Goal: Check status: Check status

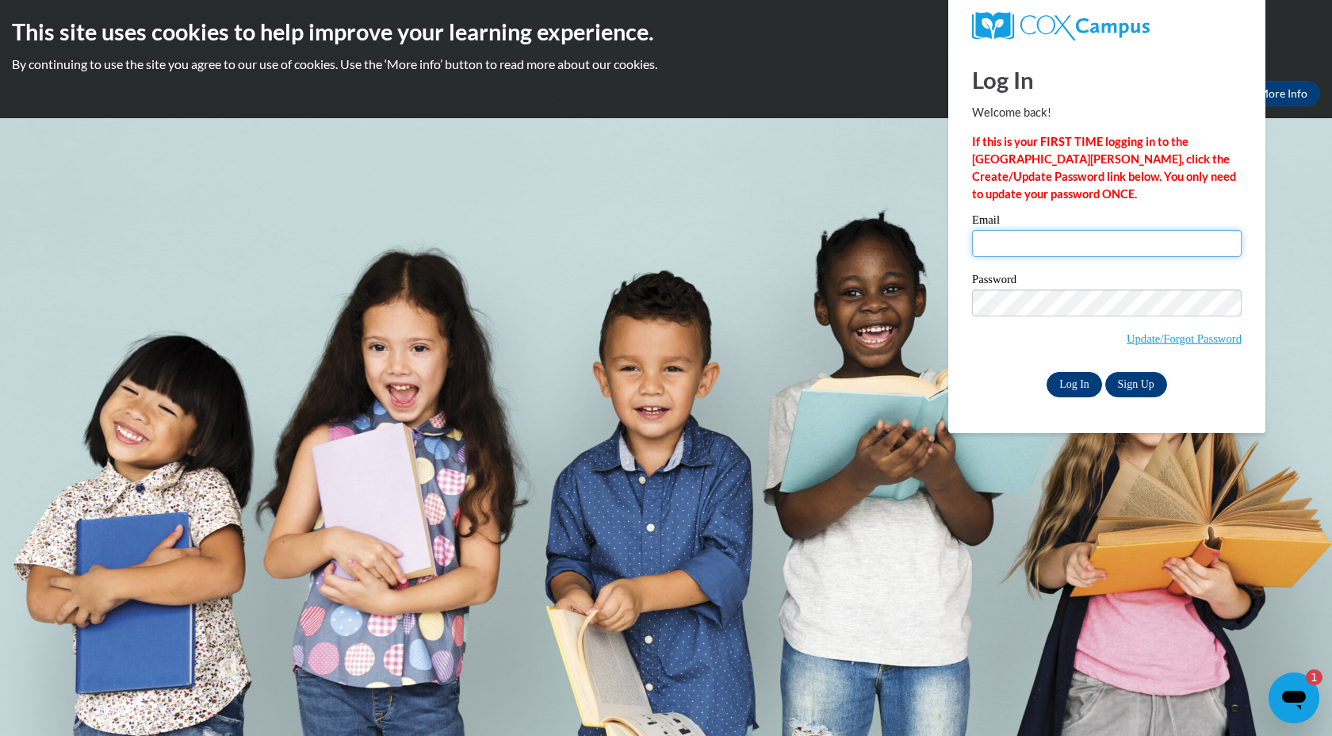
type input "scarr@mtsd.k12.wi.us"
click at [1073, 389] on input "Log In" at bounding box center [1075, 384] width 56 height 25
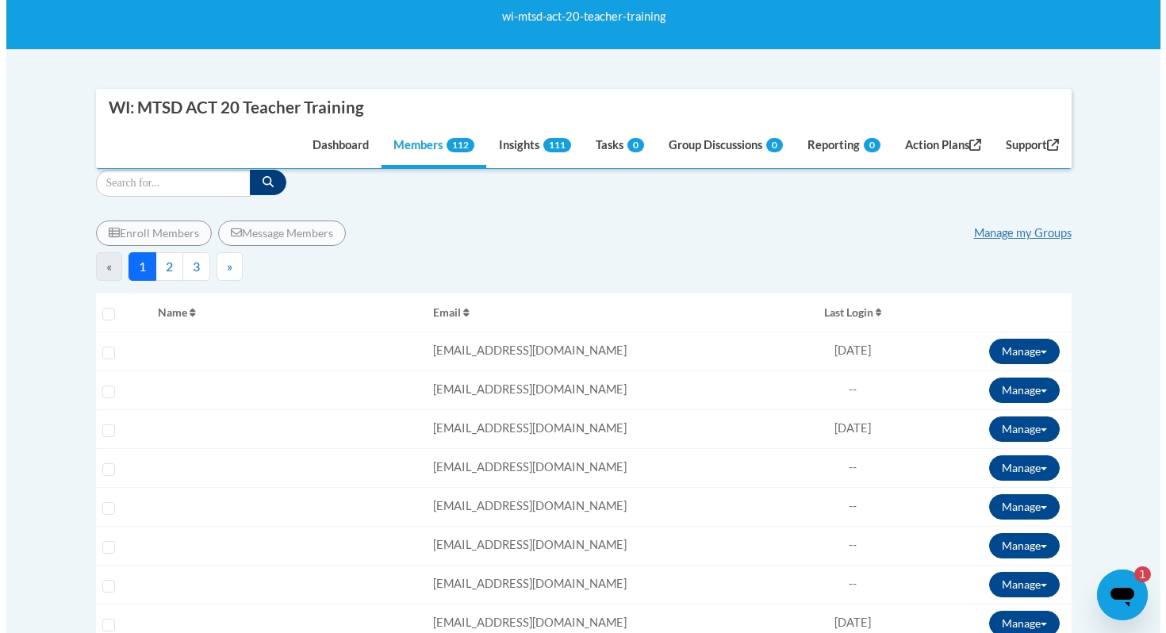
scroll to position [284, 0]
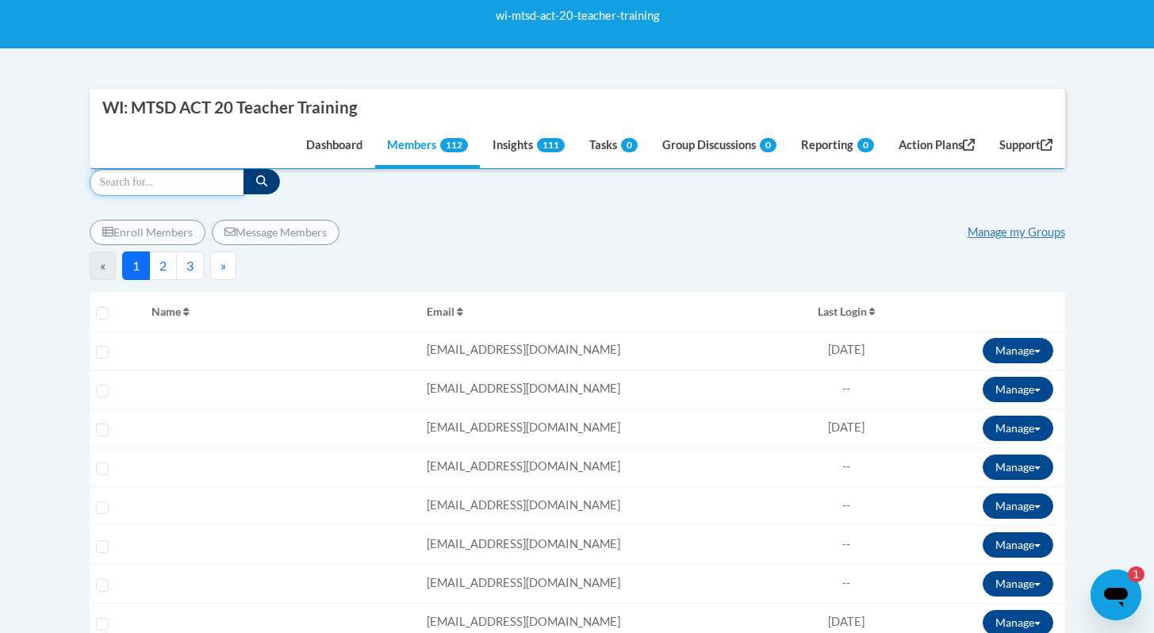
click at [117, 180] on input "Search" at bounding box center [167, 182] width 155 height 27
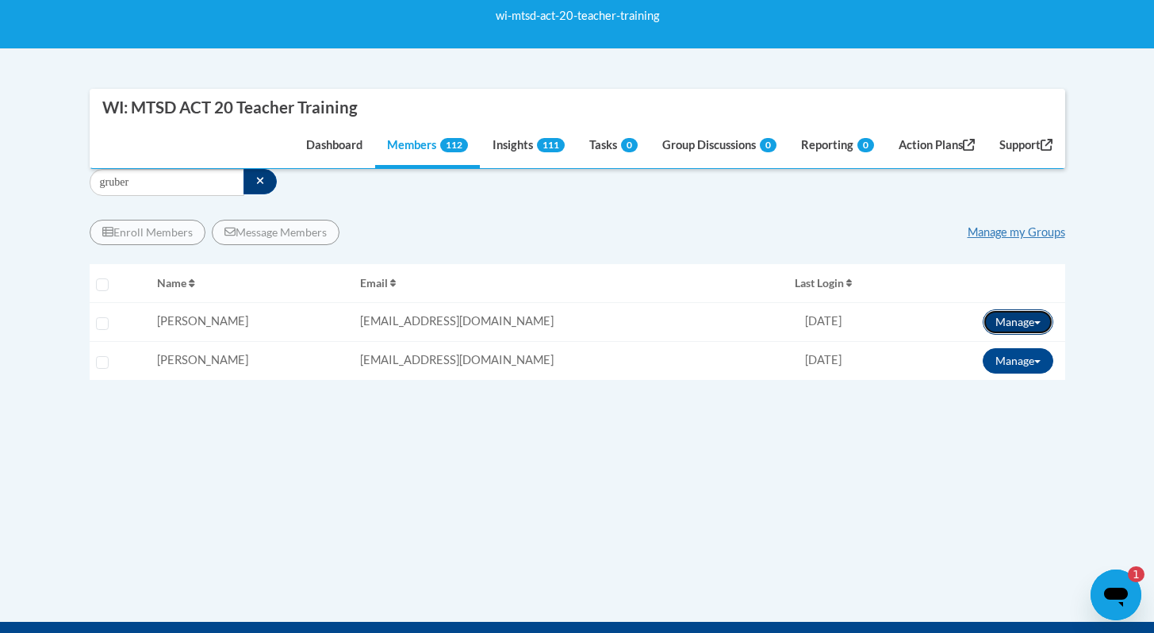
click at [996, 322] on button "Manage" at bounding box center [1017, 321] width 71 height 25
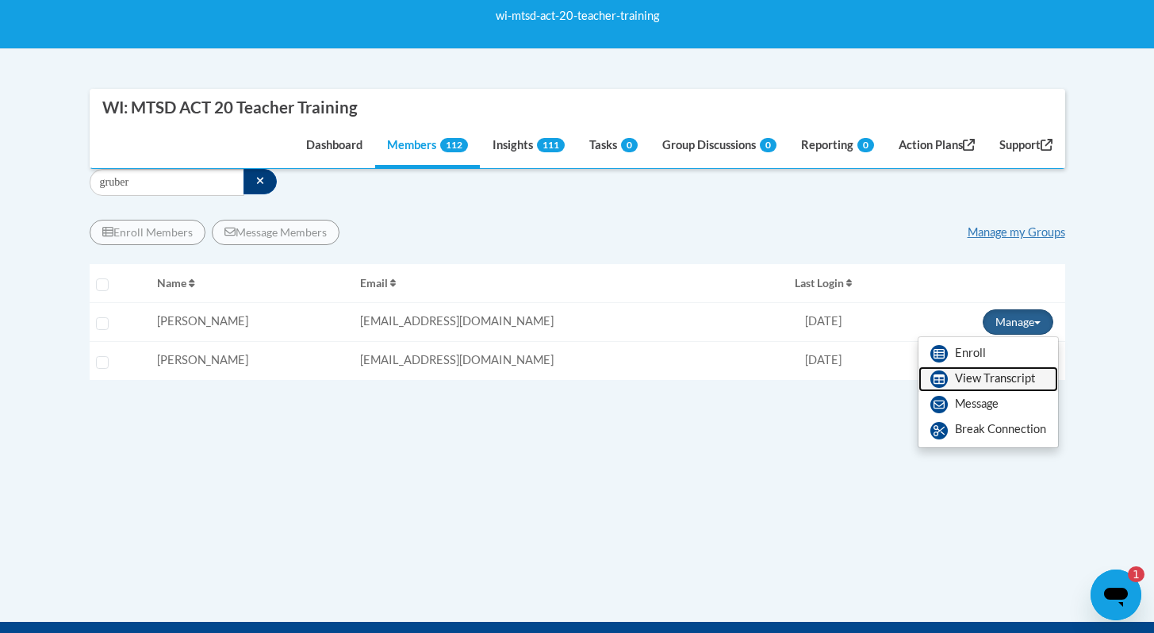
click at [967, 380] on link "View Transcript" at bounding box center [988, 378] width 140 height 25
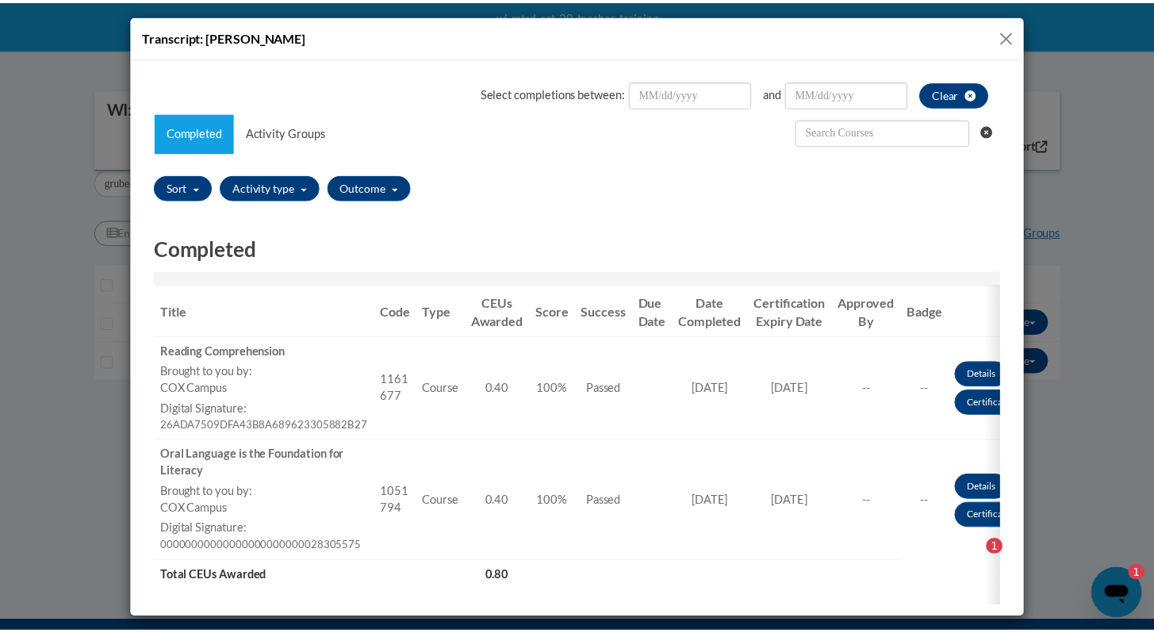
scroll to position [57, 0]
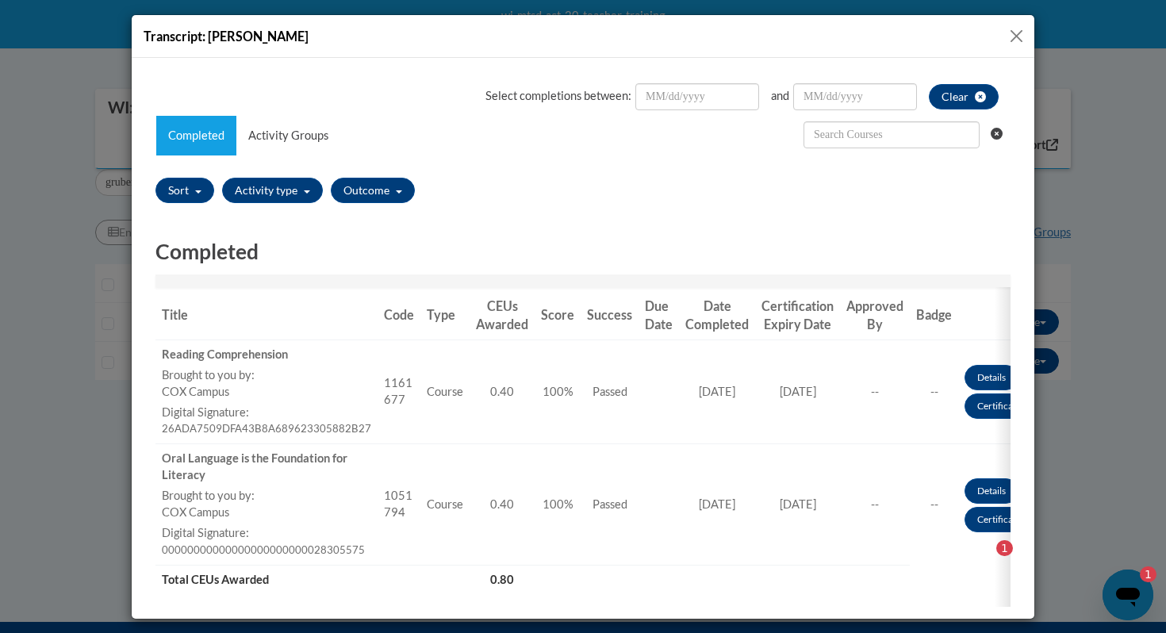
click at [1009, 36] on button "Close" at bounding box center [1016, 36] width 20 height 20
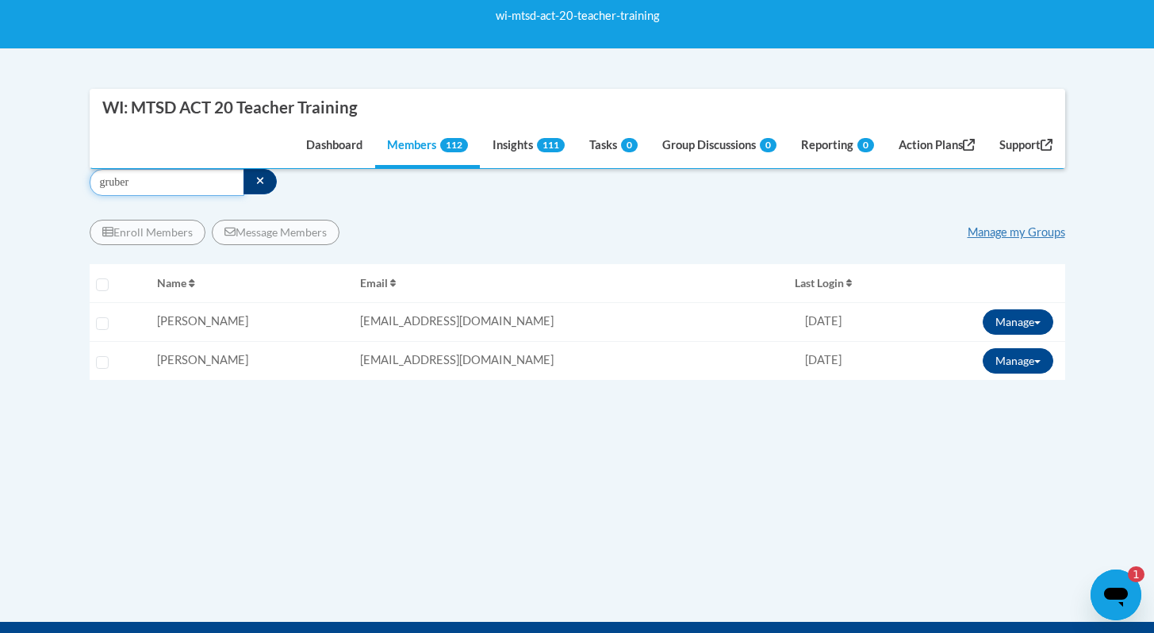
click at [124, 181] on input "gruber" at bounding box center [167, 182] width 155 height 27
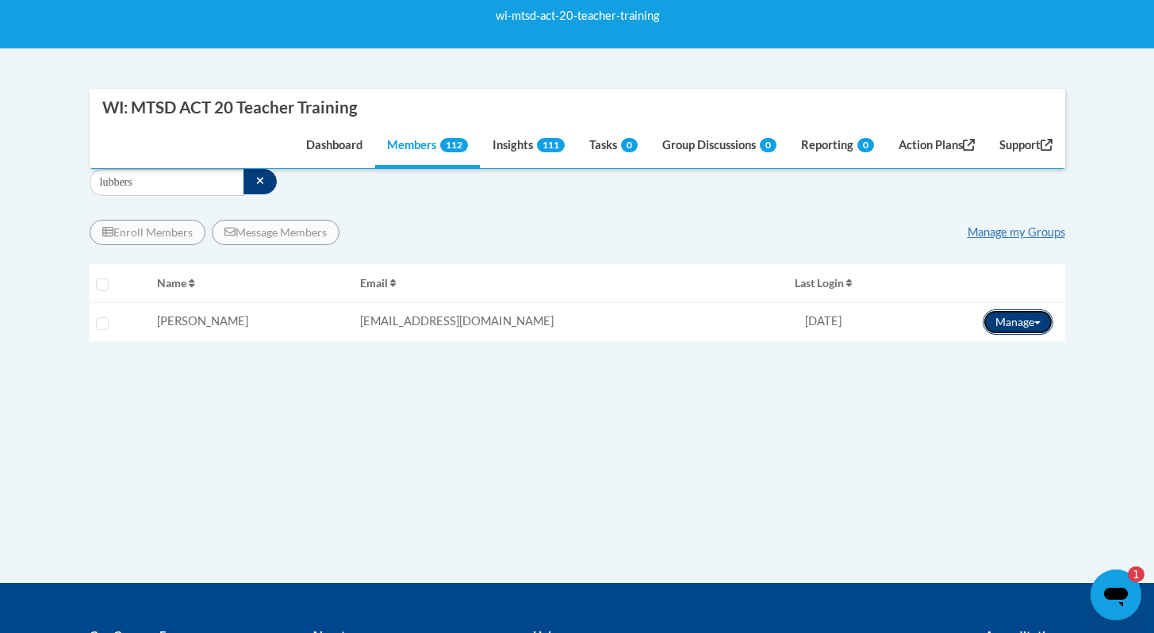
click at [1017, 325] on button "Manage" at bounding box center [1017, 321] width 71 height 25
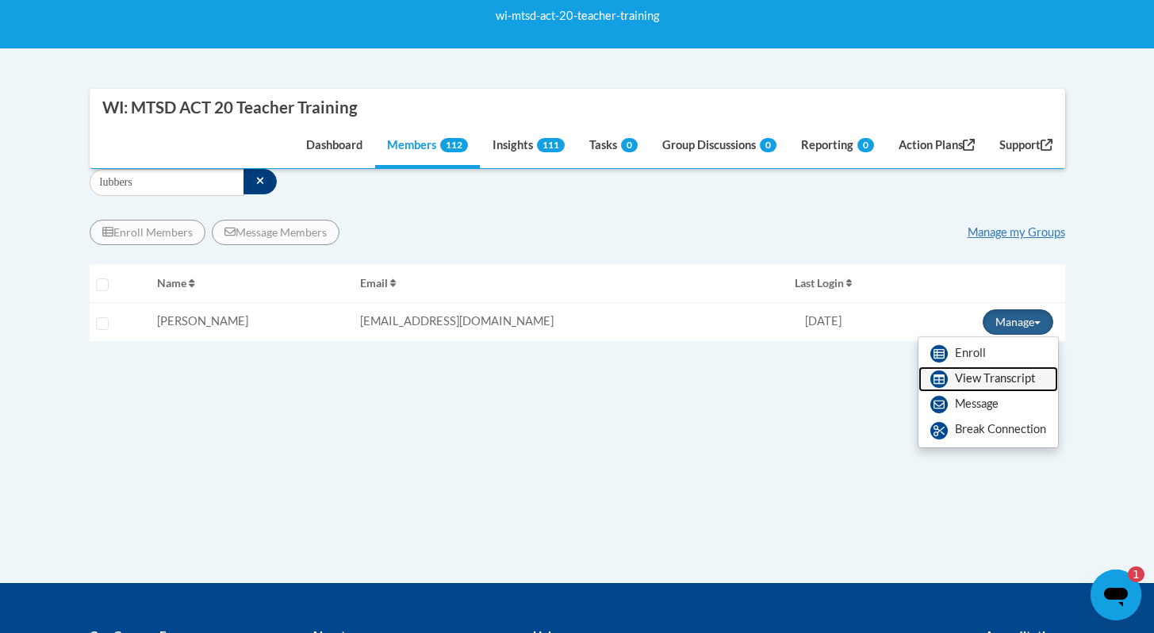
click at [974, 386] on link "View Transcript" at bounding box center [988, 378] width 140 height 25
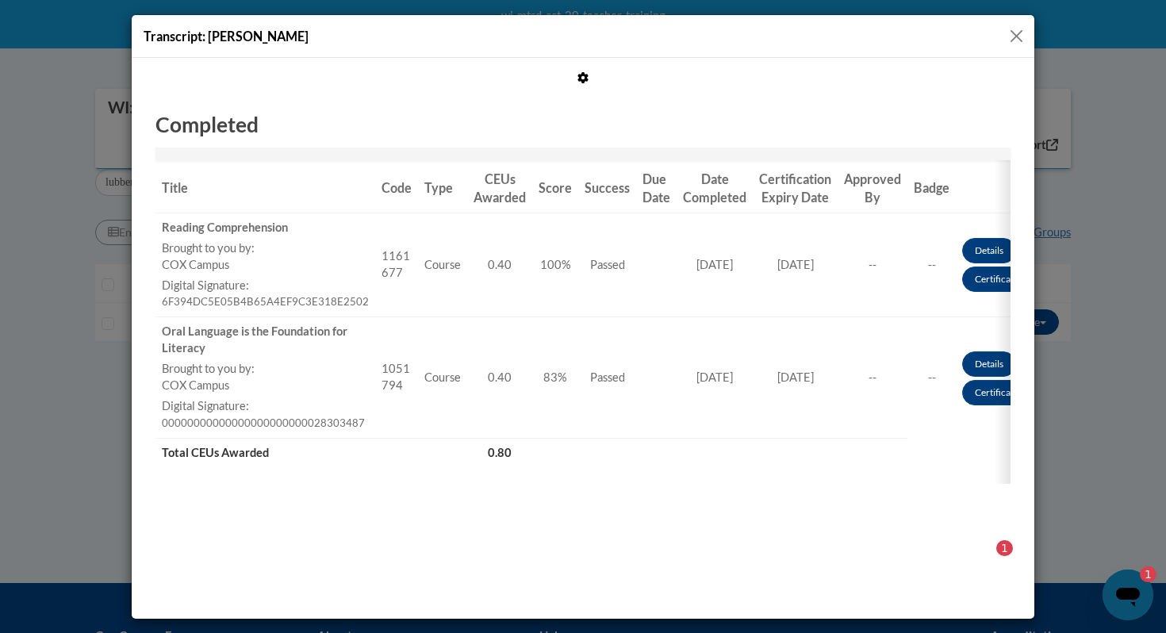
scroll to position [197, 0]
click at [1013, 33] on button "Close" at bounding box center [1016, 36] width 20 height 20
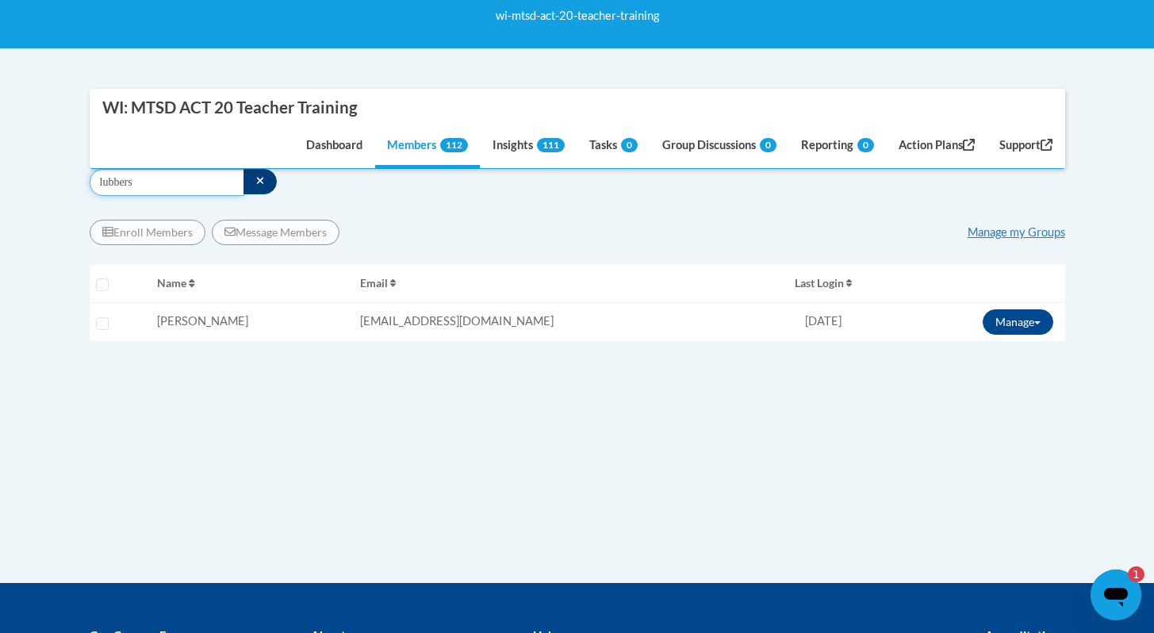
click at [122, 182] on input "lubbers" at bounding box center [167, 182] width 155 height 27
click at [1013, 333] on button "Manage" at bounding box center [1017, 321] width 71 height 25
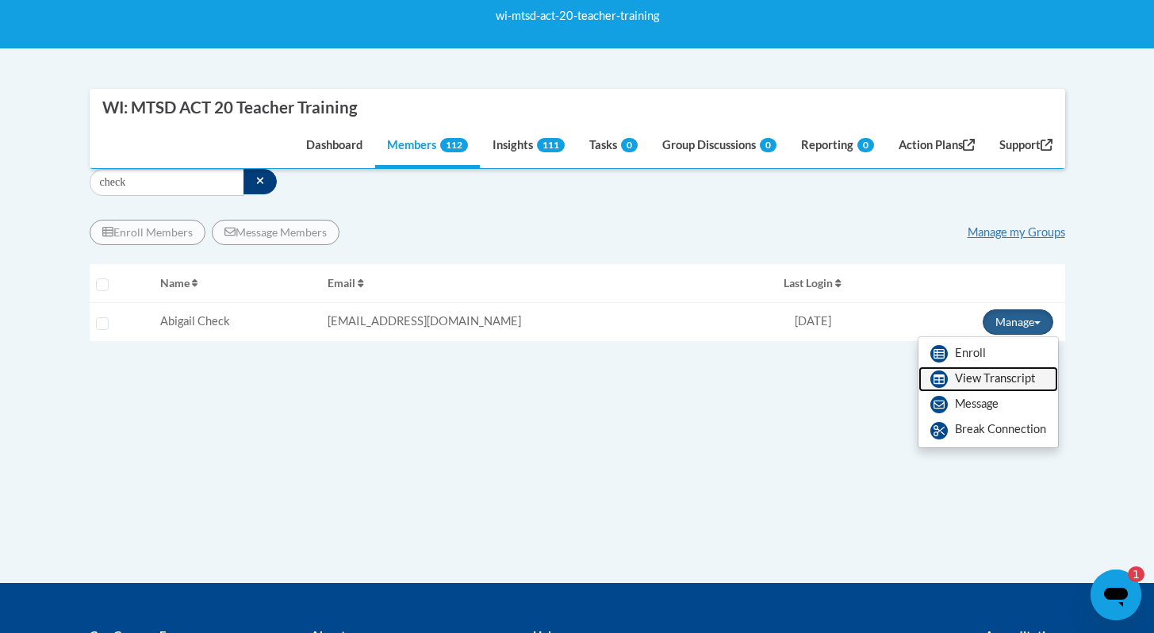
click at [1004, 381] on link "View Transcript" at bounding box center [988, 378] width 140 height 25
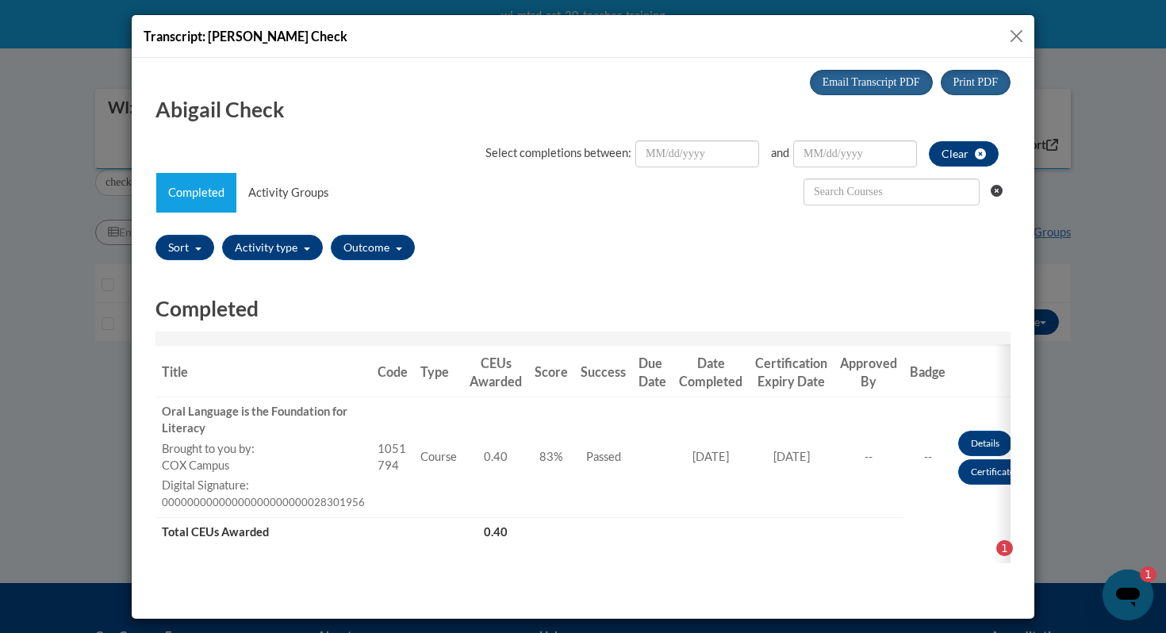
click at [1019, 33] on button "Close" at bounding box center [1016, 36] width 20 height 20
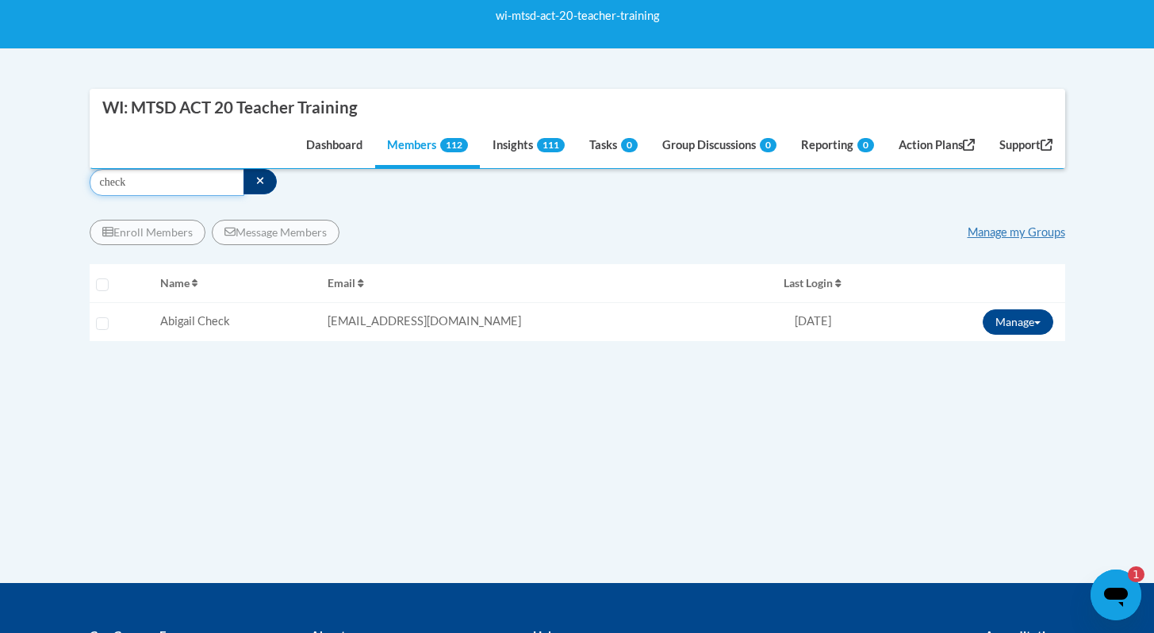
click at [128, 178] on input "check" at bounding box center [167, 182] width 155 height 27
click at [112, 187] on input "hadcock" at bounding box center [167, 182] width 155 height 27
click at [114, 187] on input "mckay" at bounding box center [167, 182] width 155 height 27
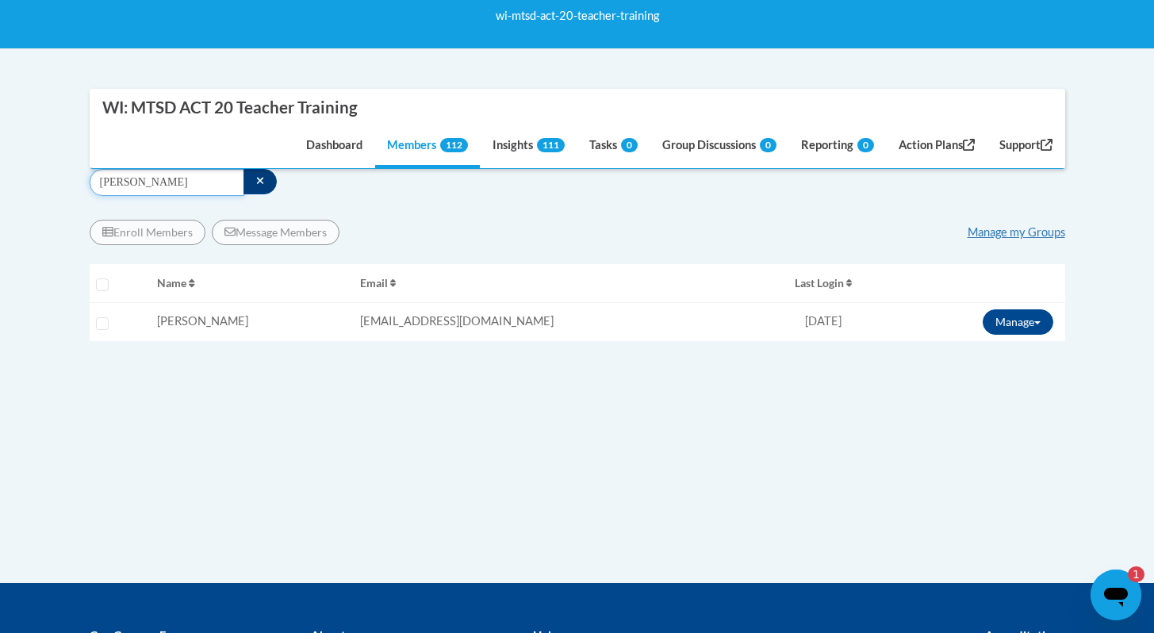
click at [114, 187] on input "mckay" at bounding box center [167, 182] width 155 height 27
click at [1010, 325] on button "Manage" at bounding box center [1017, 321] width 71 height 25
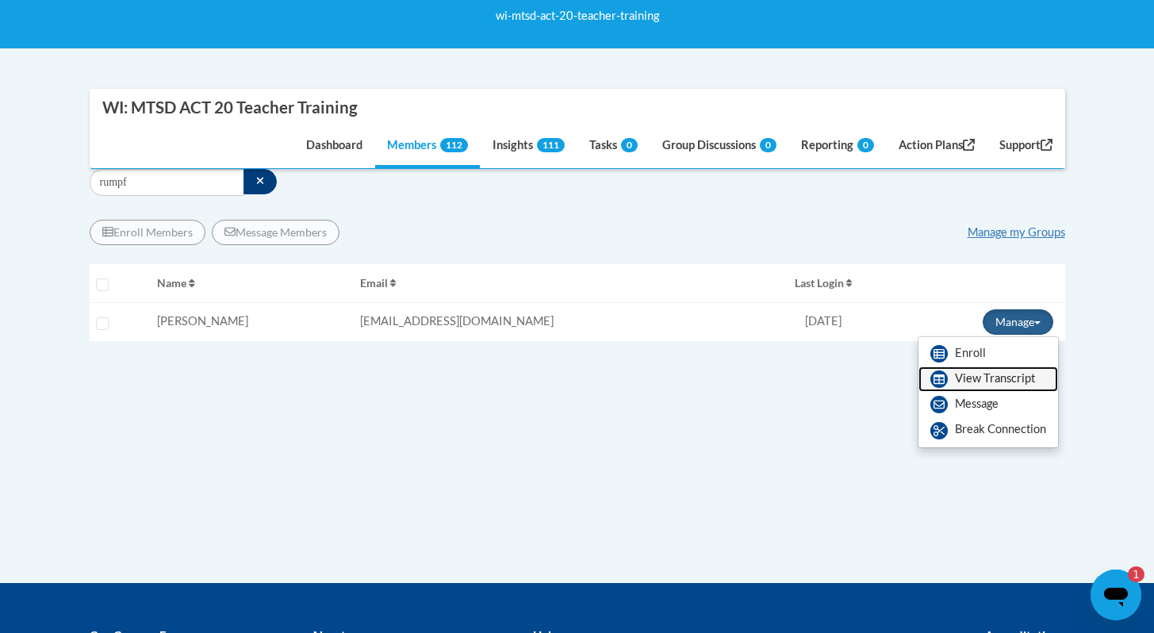
click at [964, 385] on link "View Transcript" at bounding box center [988, 378] width 140 height 25
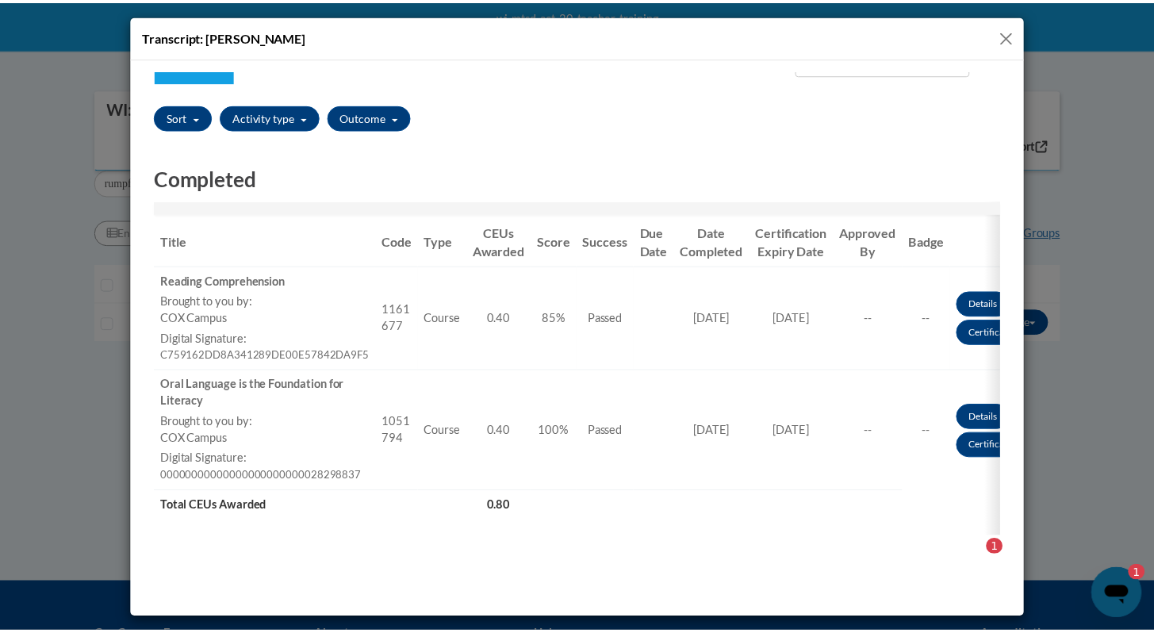
scroll to position [21, 0]
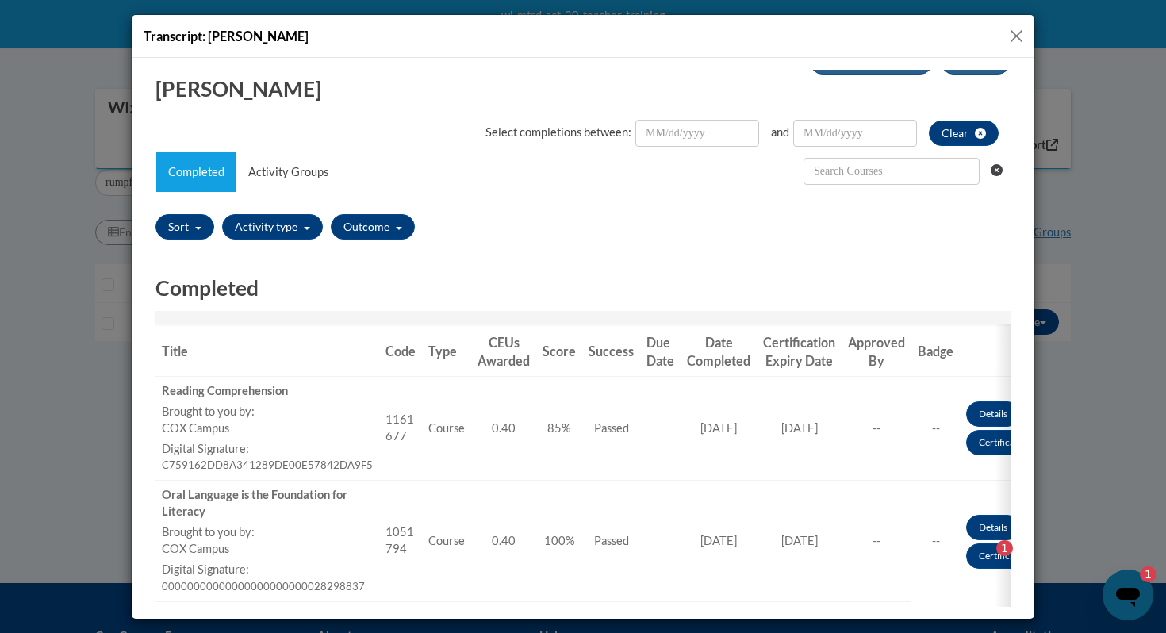
click at [1017, 34] on button "Close" at bounding box center [1016, 36] width 20 height 20
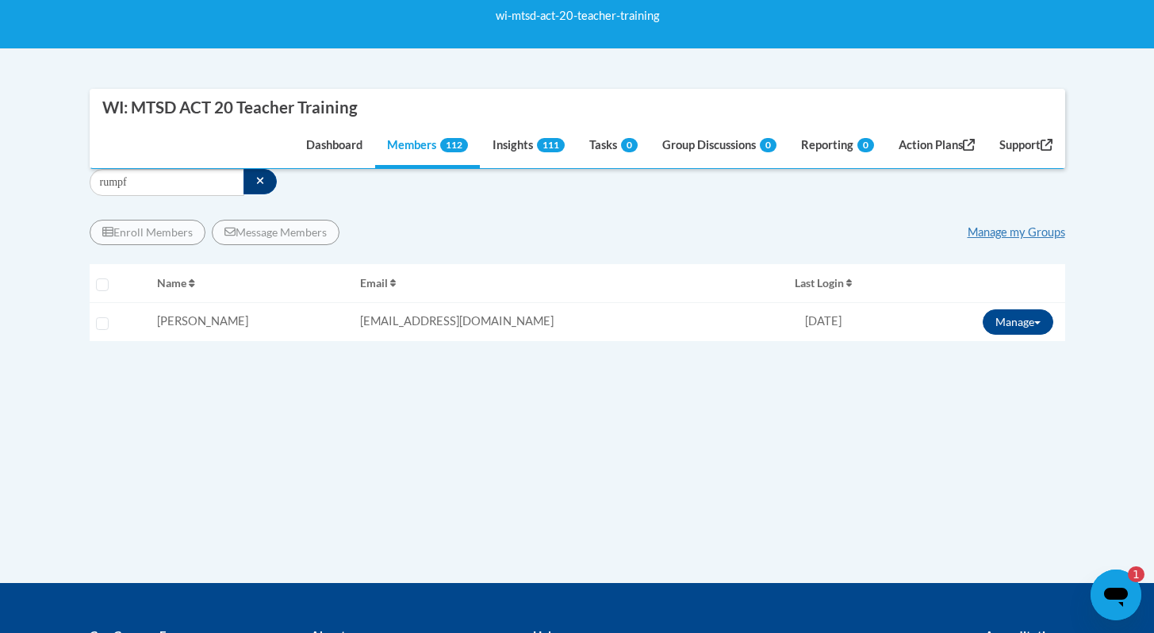
click at [124, 167] on nav "WI: MTSD ACT 20 Teacher Training Dashboard Members 112 Insights 111 Tasks 0 Gro…" at bounding box center [577, 129] width 975 height 80
click at [124, 170] on input "rumpf" at bounding box center [167, 182] width 155 height 27
click at [123, 182] on input "rumpf" at bounding box center [167, 182] width 155 height 27
click at [144, 189] on input "forbes" at bounding box center [167, 182] width 155 height 27
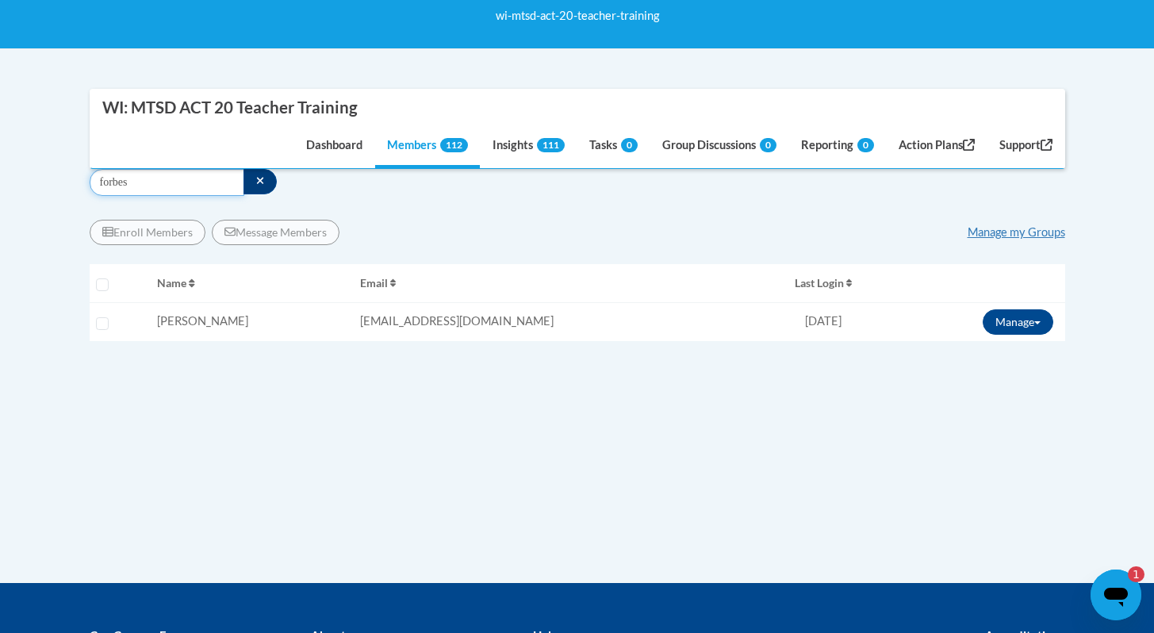
click at [144, 189] on input "forbes" at bounding box center [167, 182] width 155 height 27
click at [1009, 324] on button "Manage" at bounding box center [1017, 321] width 71 height 25
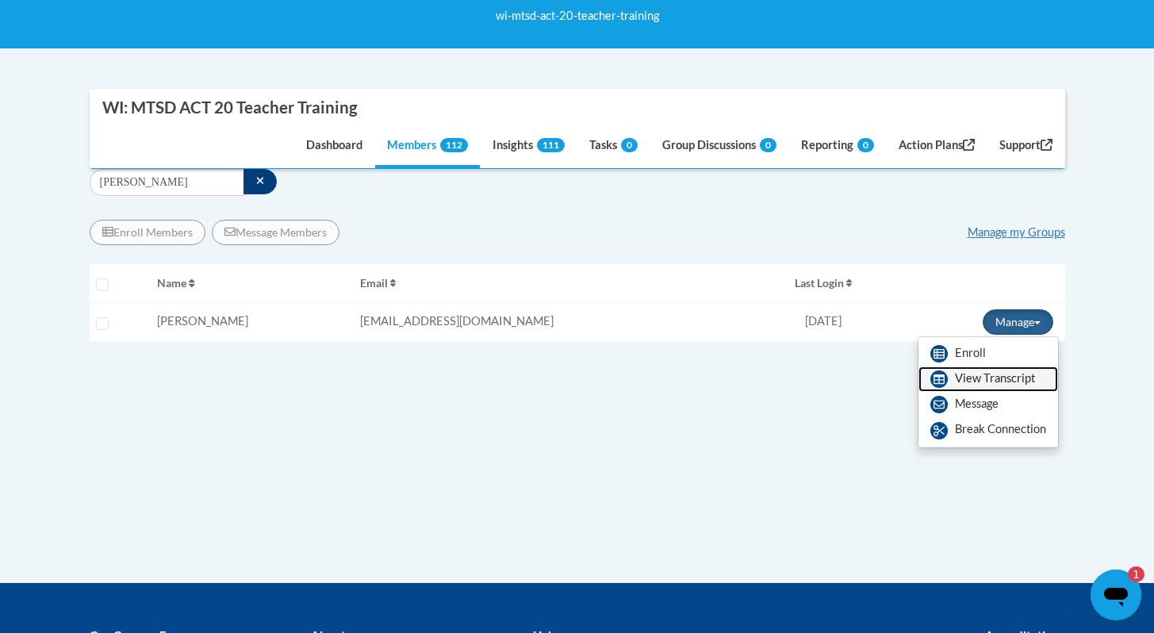
click at [986, 383] on link "View Transcript" at bounding box center [988, 378] width 140 height 25
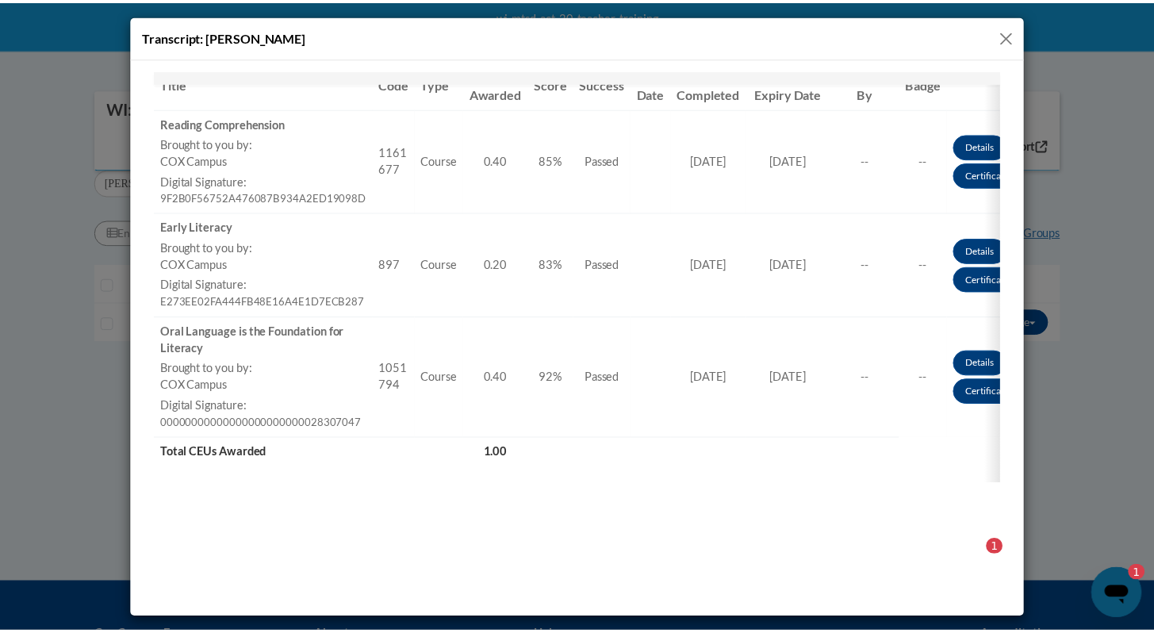
scroll to position [301, 0]
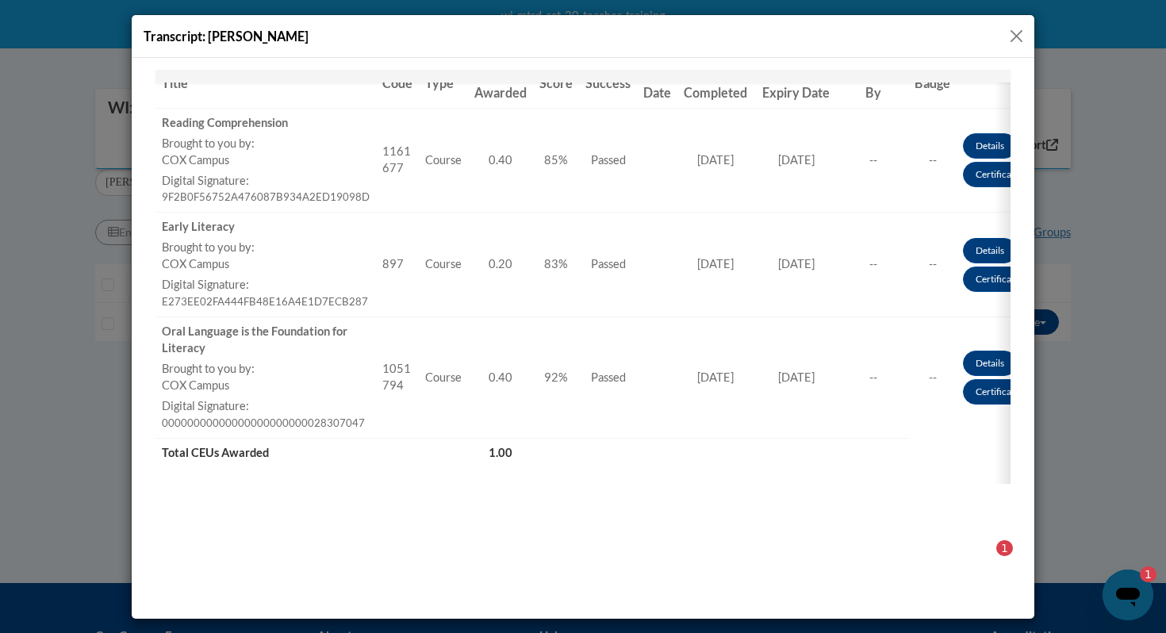
click at [1017, 36] on button "Close" at bounding box center [1016, 36] width 20 height 20
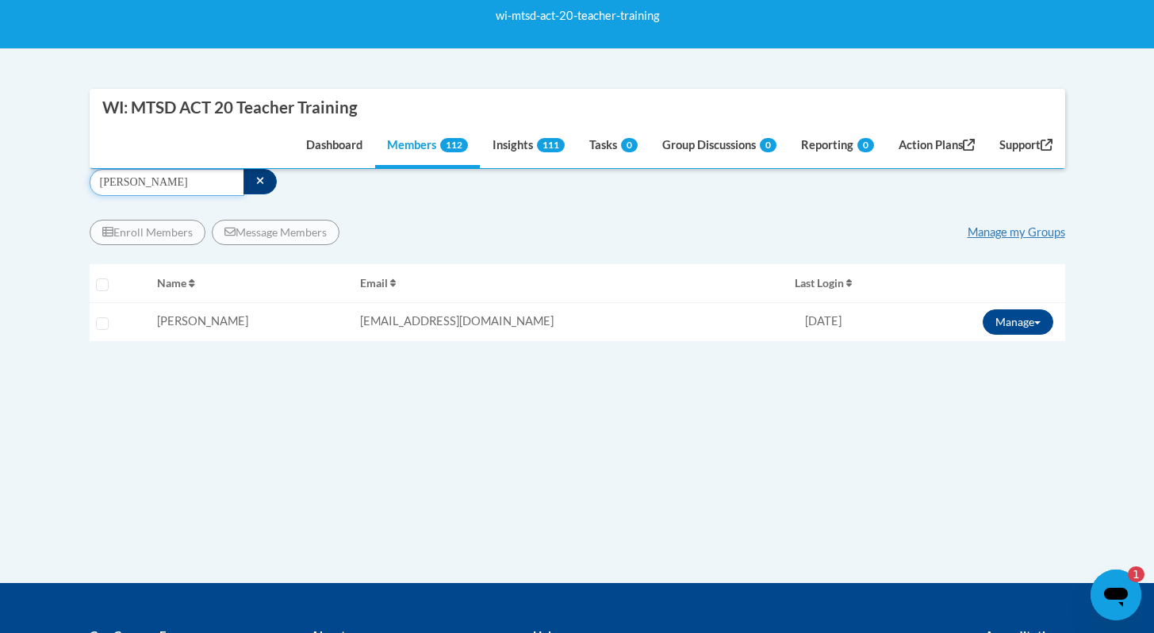
click at [110, 185] on input "curtis" at bounding box center [167, 182] width 155 height 27
click at [113, 174] on input "duckman" at bounding box center [167, 182] width 155 height 27
click at [147, 182] on input "hilgen" at bounding box center [167, 182] width 155 height 27
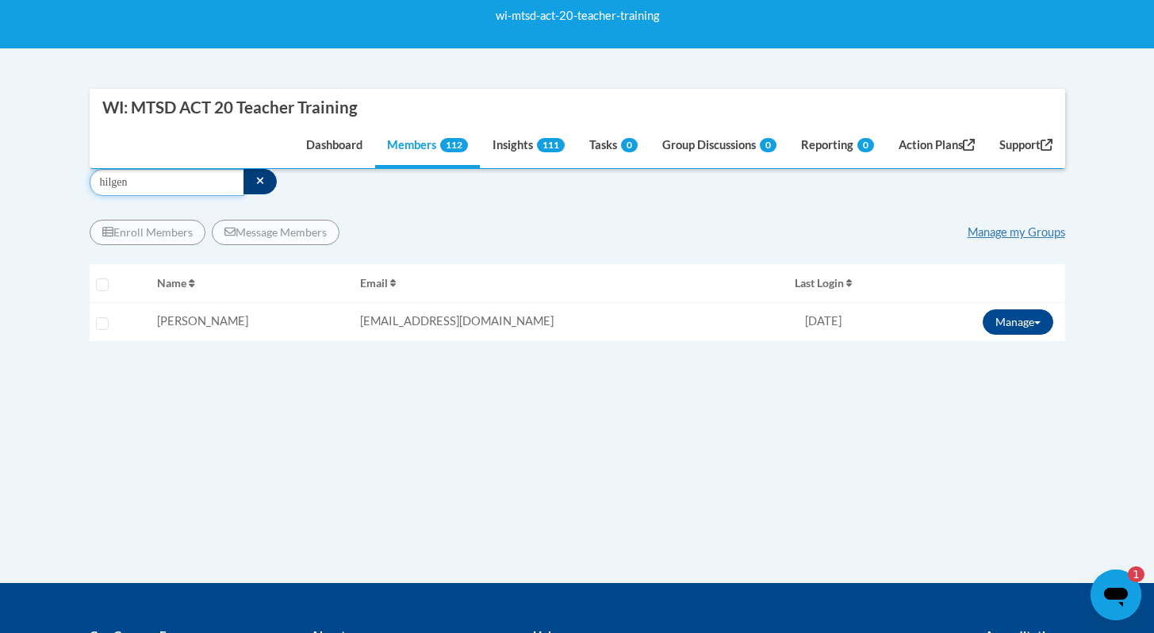
click at [122, 176] on input "hilgen" at bounding box center [167, 182] width 155 height 27
click at [121, 174] on input "harris" at bounding box center [167, 182] width 155 height 27
click at [1035, 325] on button "Manage" at bounding box center [1017, 321] width 71 height 25
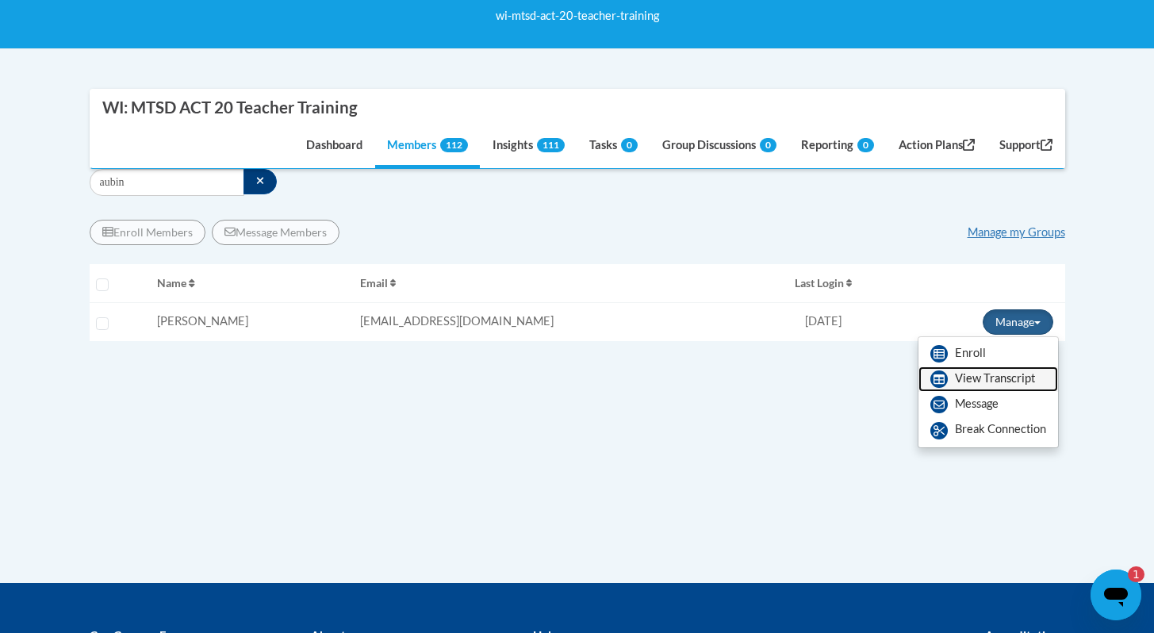
click at [967, 381] on link "View Transcript" at bounding box center [988, 378] width 140 height 25
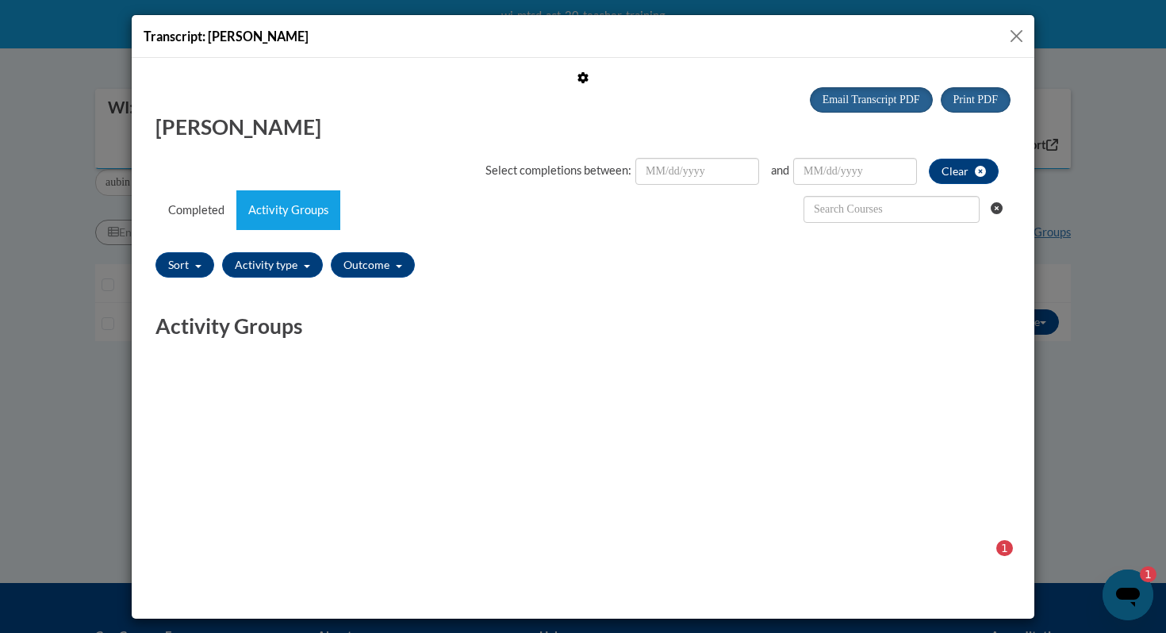
click at [1022, 30] on button "Close" at bounding box center [1016, 36] width 20 height 20
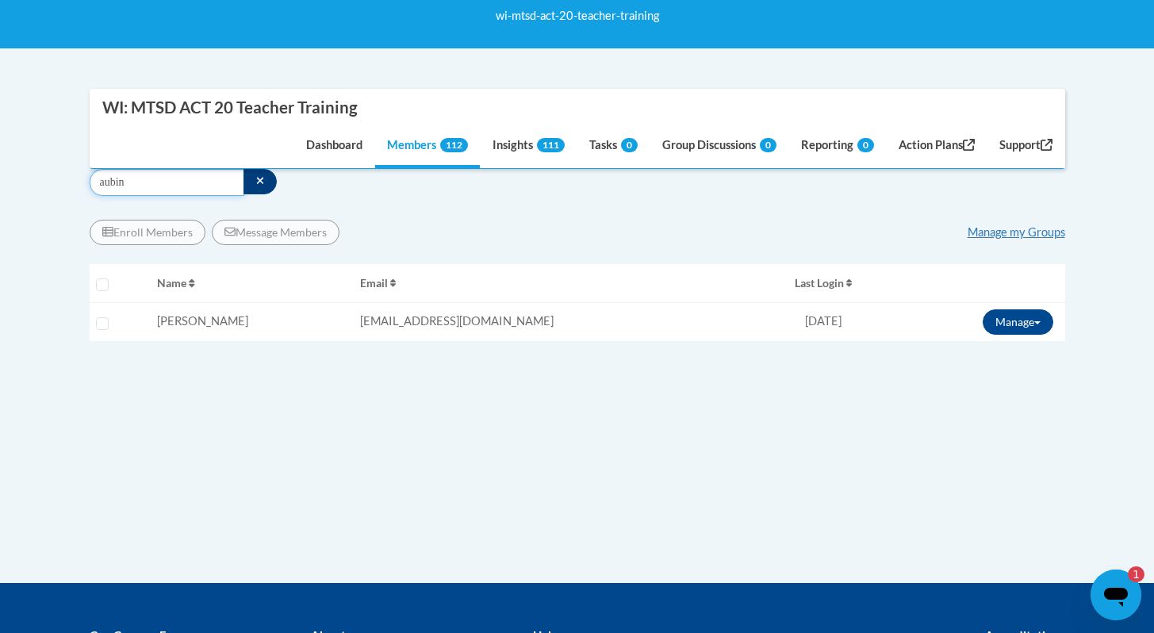
click at [114, 182] on input "aubin" at bounding box center [167, 182] width 155 height 27
click at [1011, 319] on button "Manage" at bounding box center [1017, 321] width 71 height 25
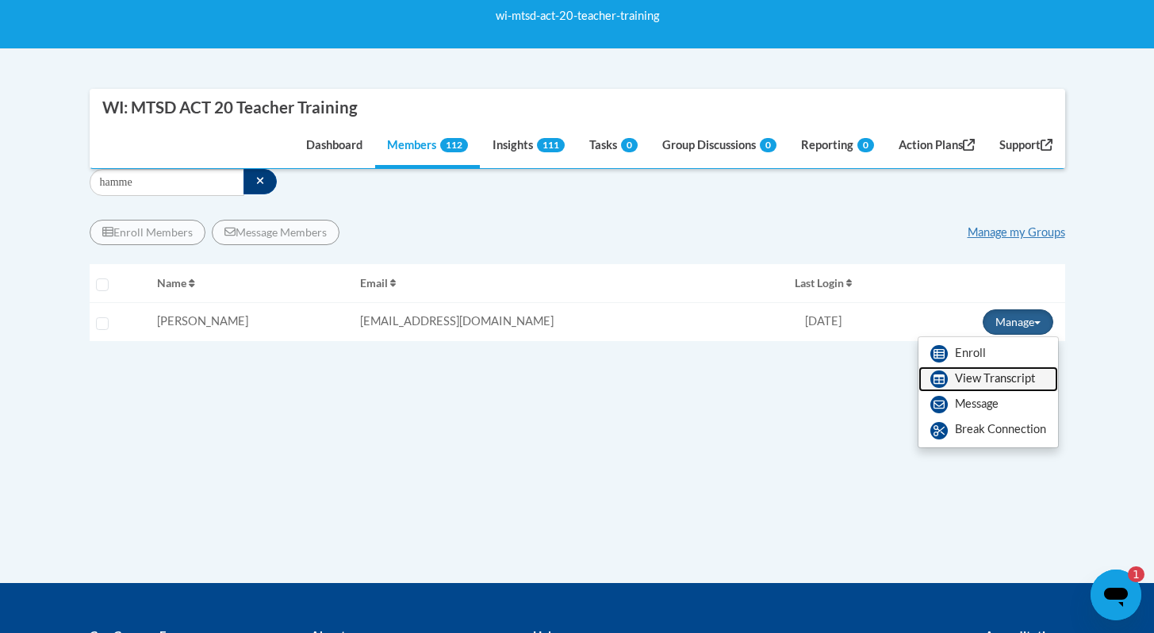
click at [982, 374] on link "View Transcript" at bounding box center [988, 378] width 140 height 25
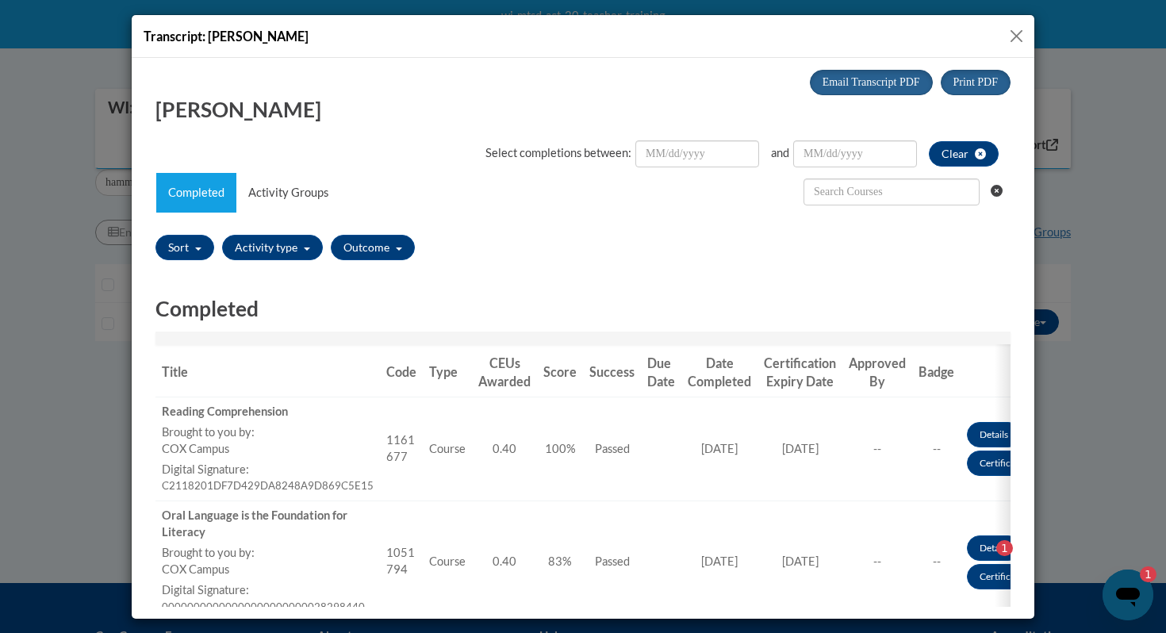
click at [1026, 28] on div "Transcript: [PERSON_NAME]" at bounding box center [583, 36] width 902 height 43
click at [1006, 36] on button "Close" at bounding box center [1016, 36] width 20 height 20
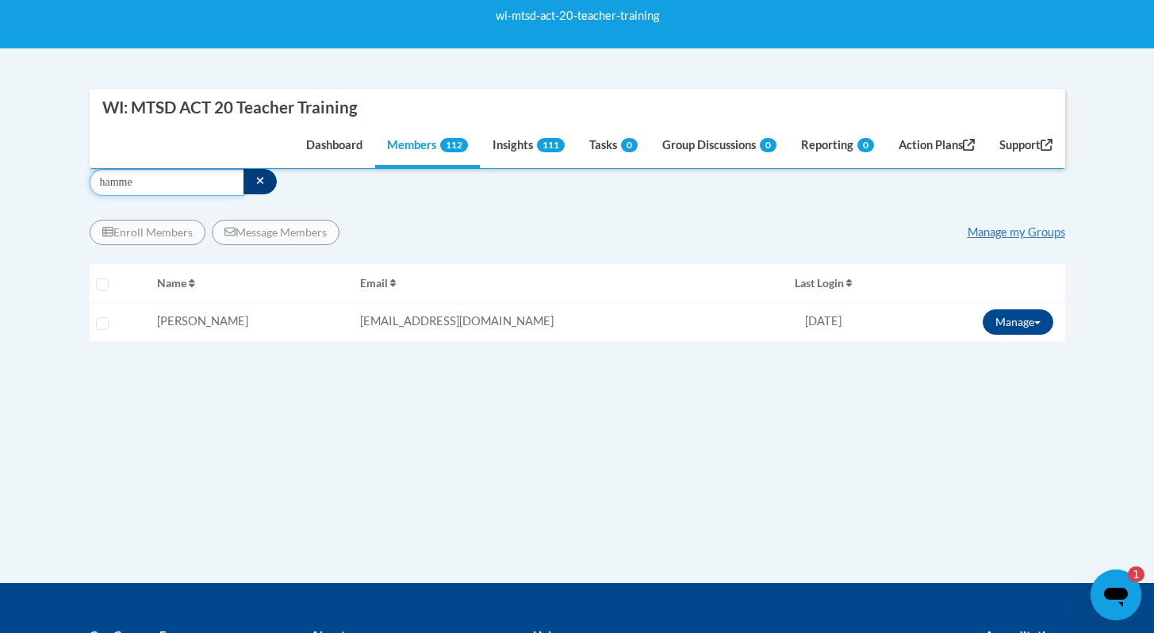
click at [133, 179] on input "hamme" at bounding box center [167, 182] width 155 height 27
type input "long"
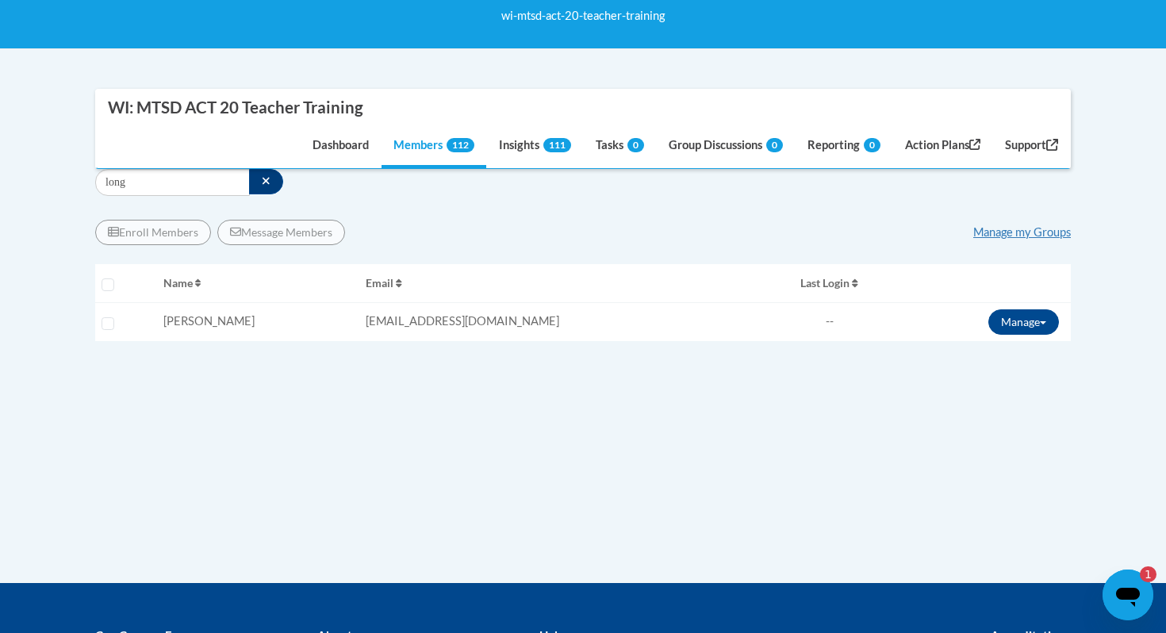
click at [468, 297] on div "Enroll Members Message Members Manage my Groups « 1 » Selecting Name Email 0%" at bounding box center [582, 342] width 975 height 268
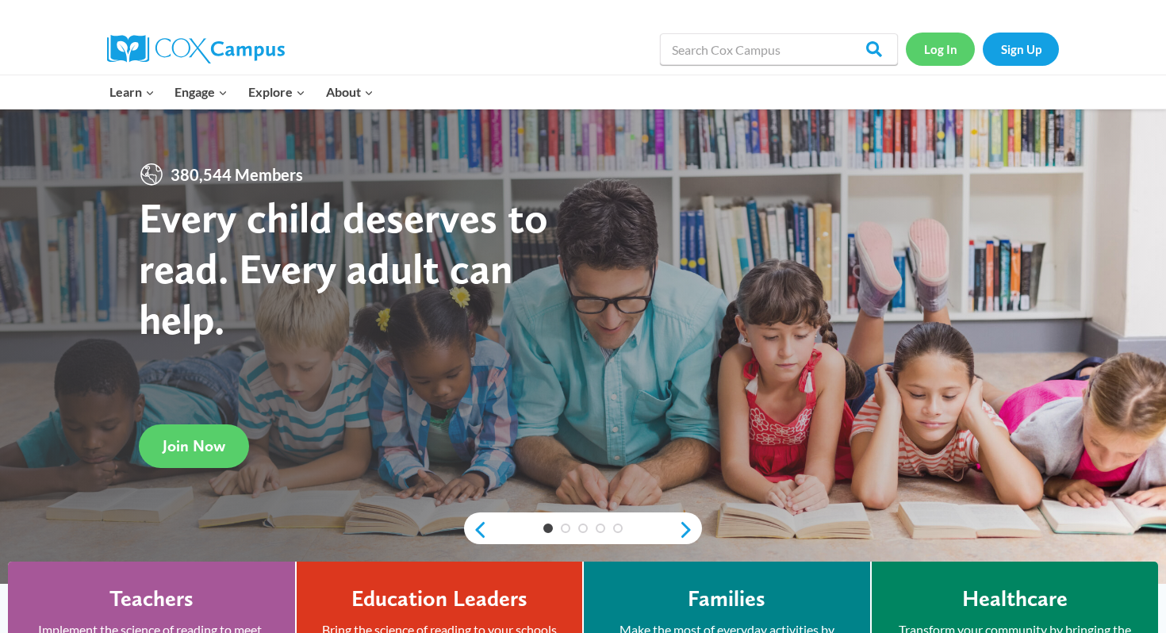
click at [955, 53] on link "Log In" at bounding box center [940, 49] width 69 height 33
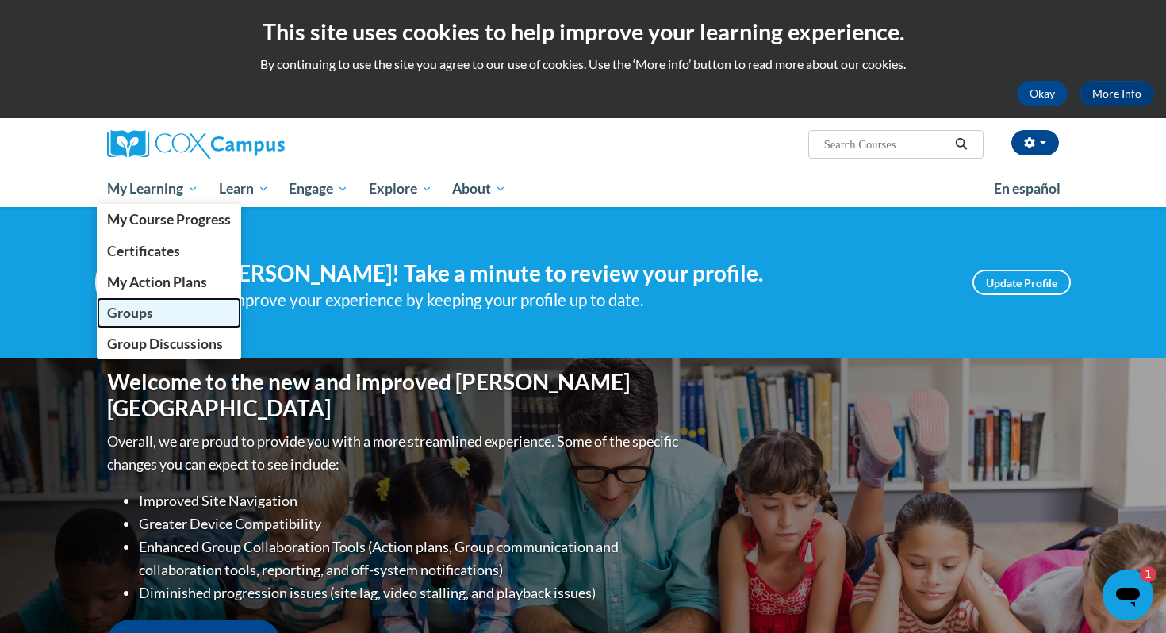
click at [157, 312] on link "Groups" at bounding box center [169, 312] width 144 height 31
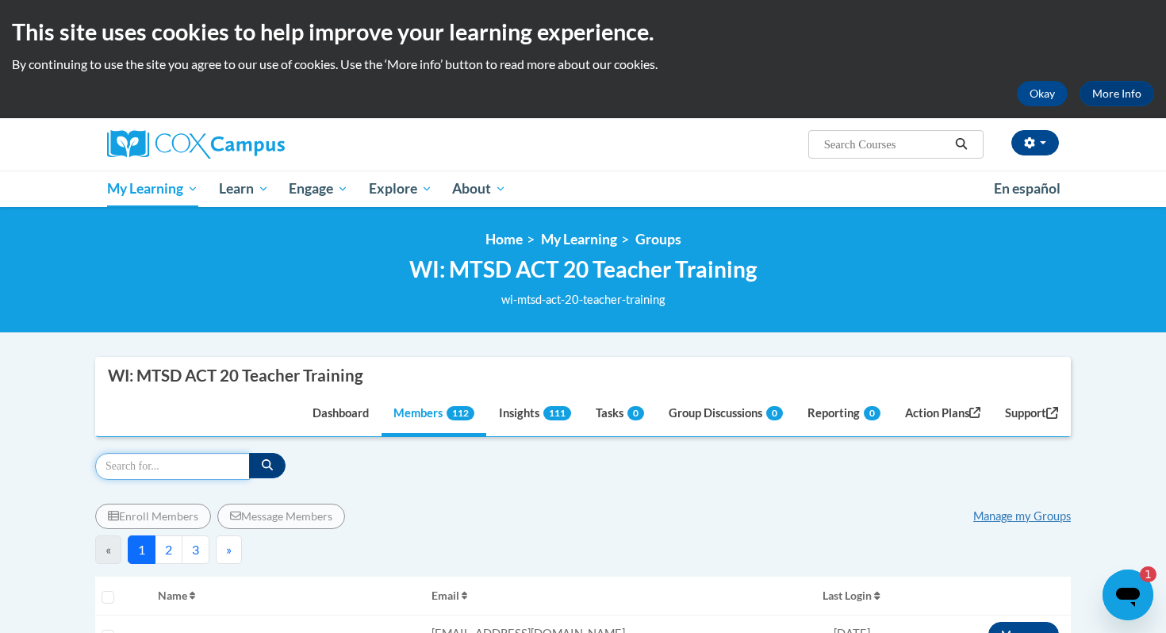
click at [156, 465] on input "Search" at bounding box center [172, 466] width 155 height 27
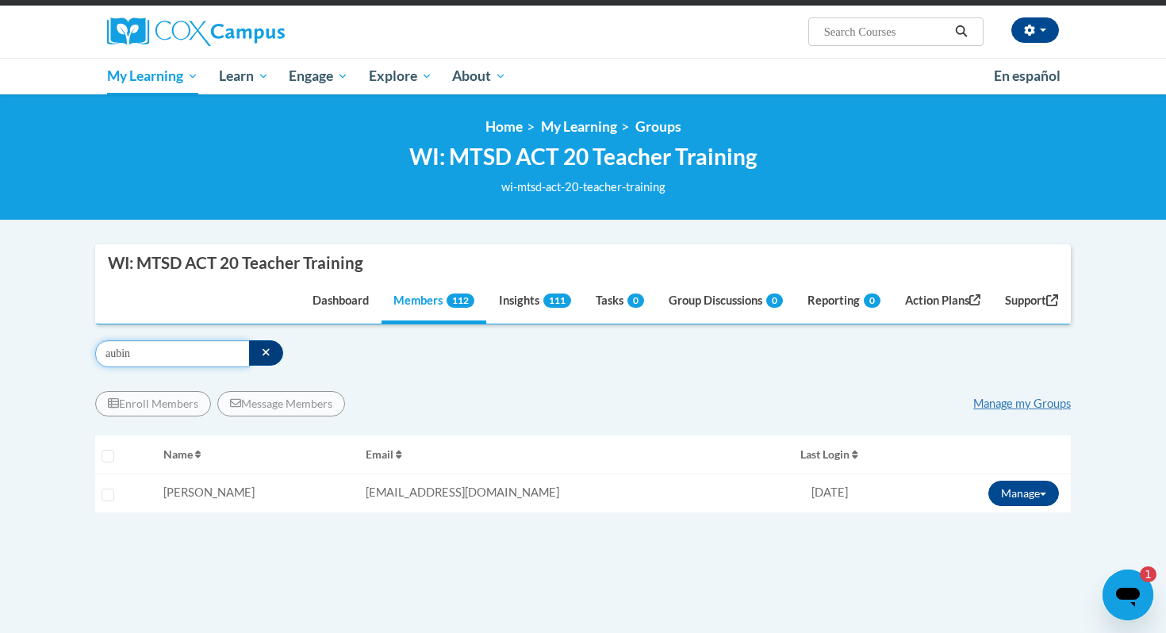
scroll to position [113, 0]
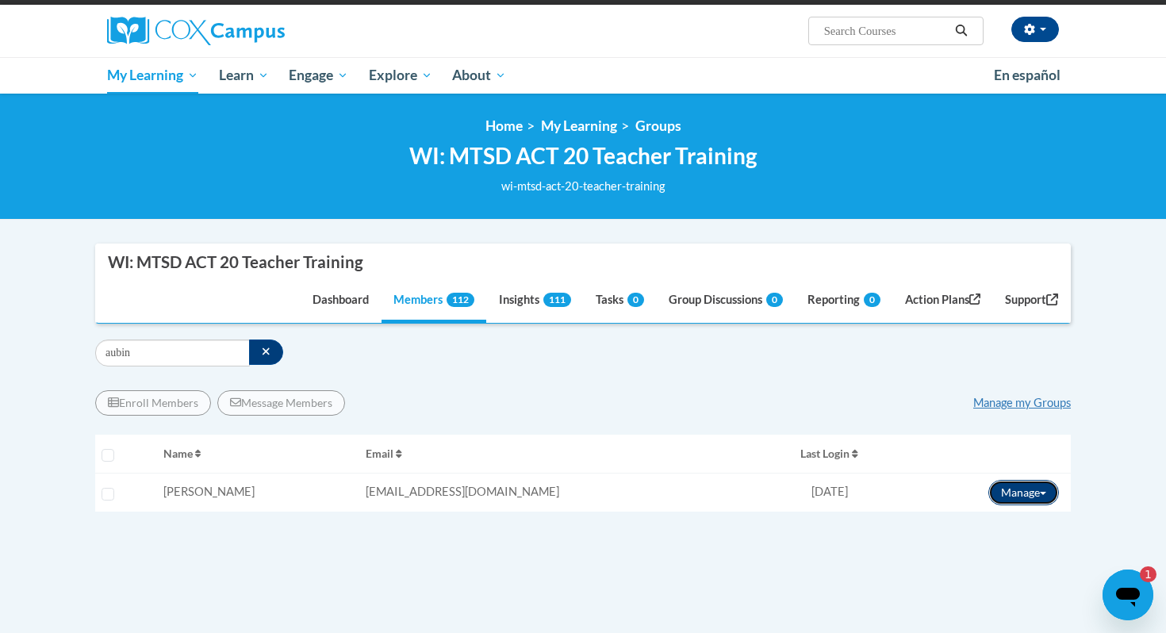
click at [1024, 494] on button "Manage" at bounding box center [1023, 492] width 71 height 25
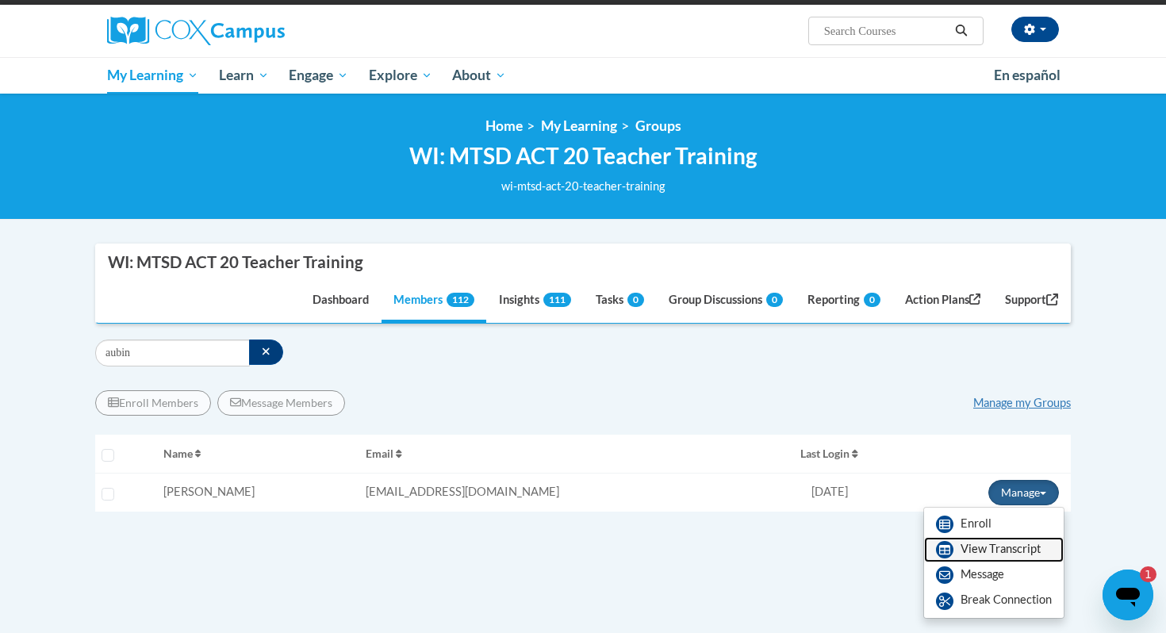
click at [1005, 551] on link "View Transcript" at bounding box center [994, 549] width 140 height 25
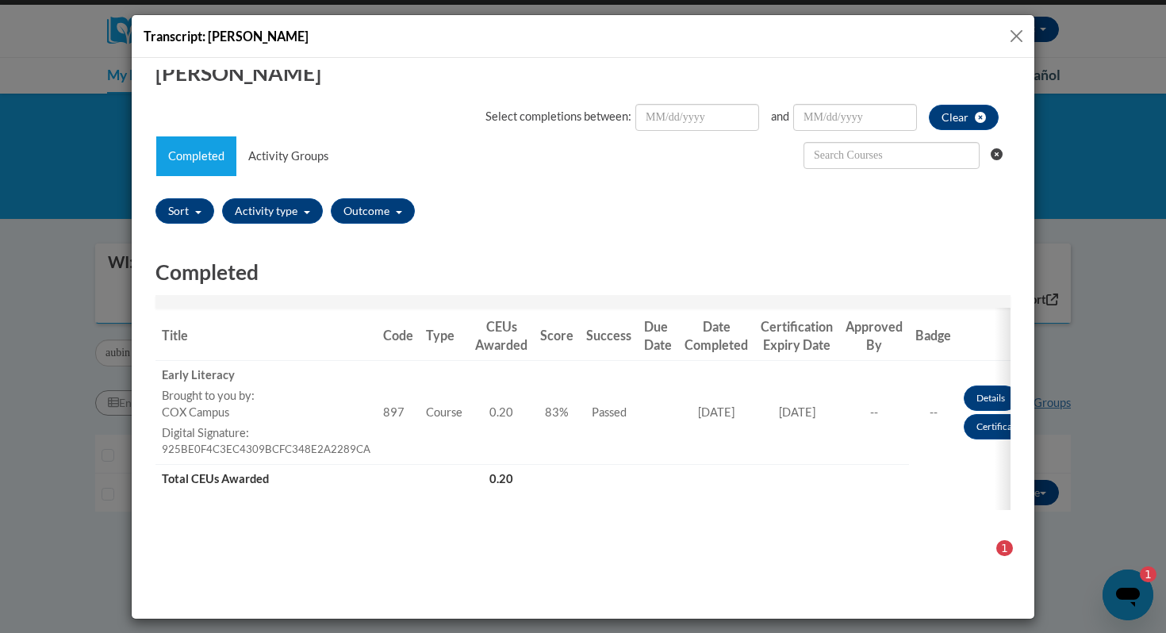
scroll to position [35, 0]
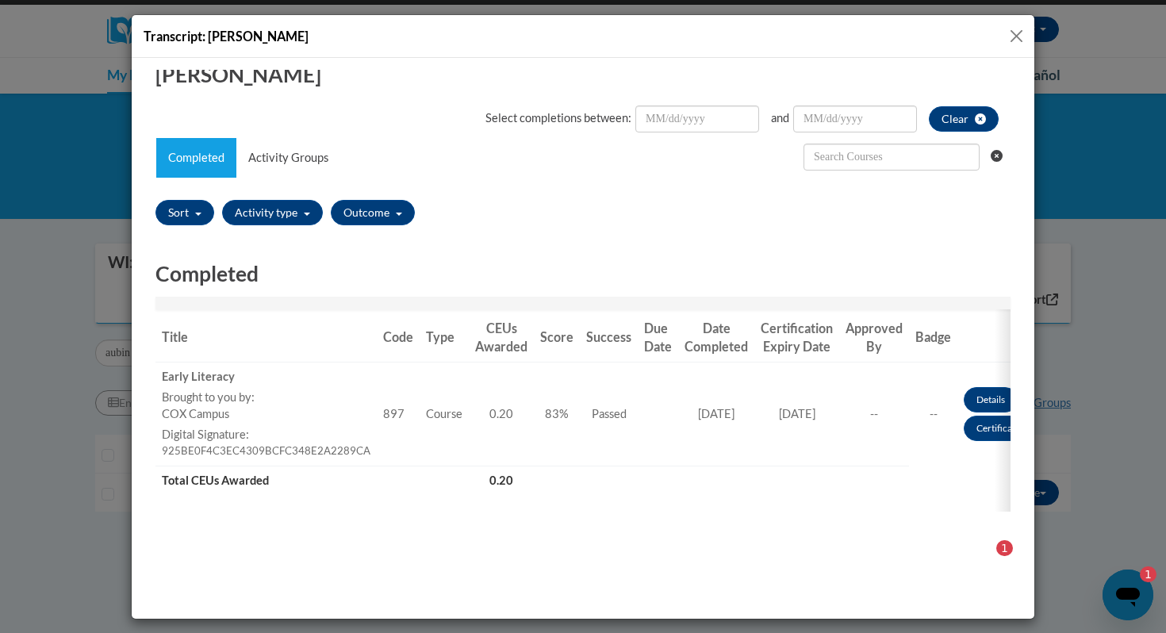
click at [1018, 36] on button "Close" at bounding box center [1016, 36] width 20 height 20
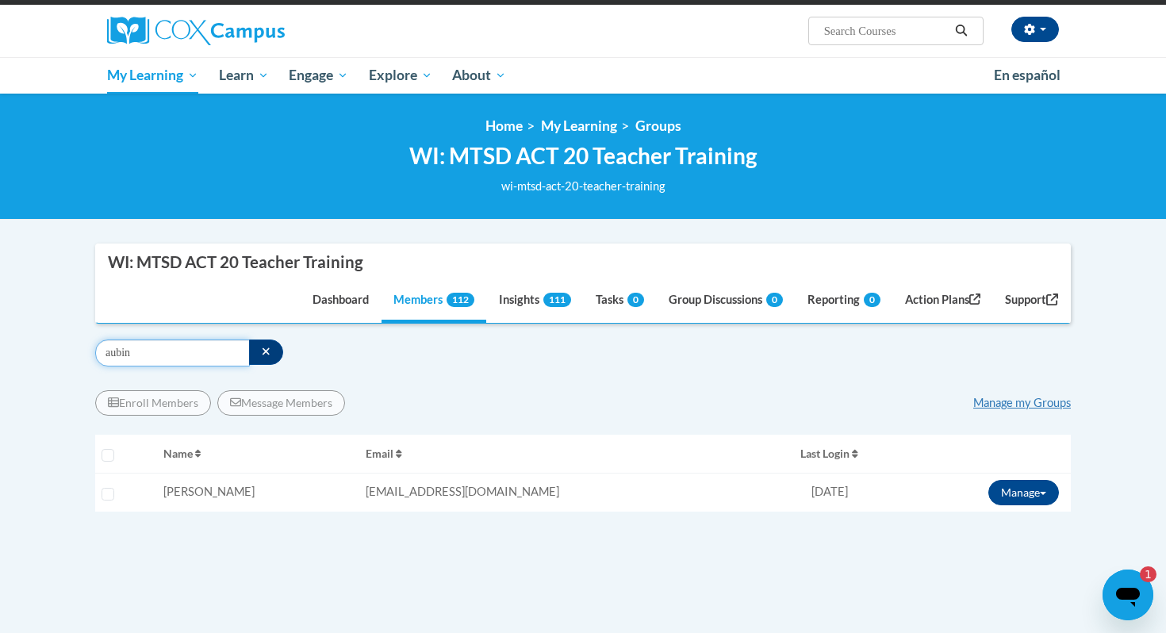
click at [114, 354] on input "aubin" at bounding box center [172, 352] width 155 height 27
type input "hilgen"
click at [1027, 492] on button "Manage" at bounding box center [1023, 492] width 71 height 25
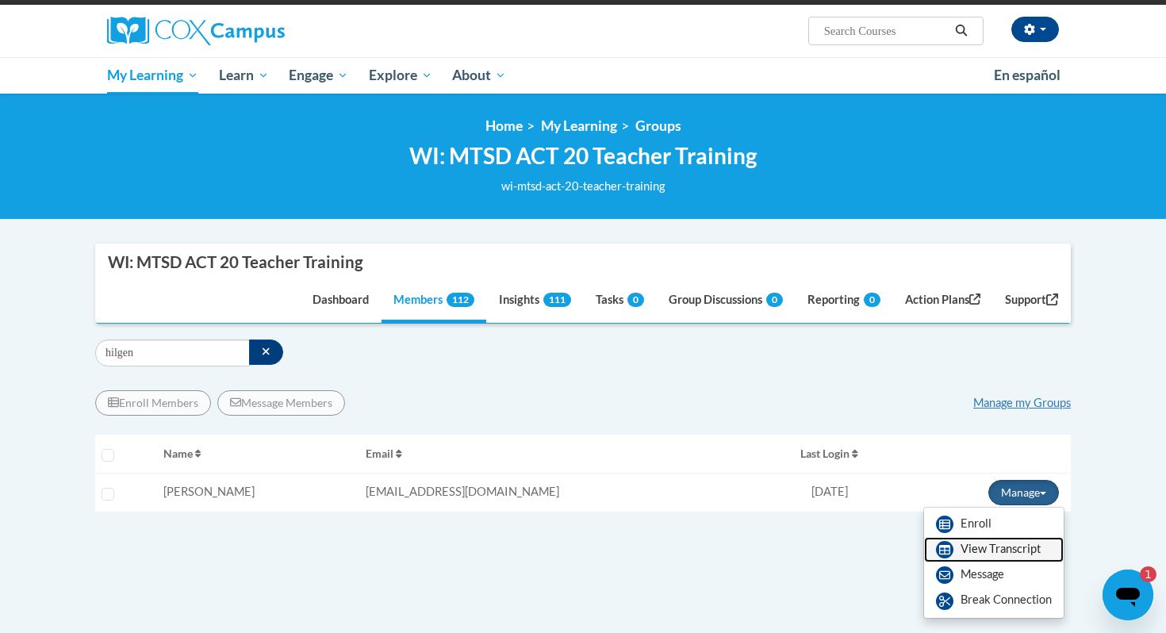
click at [979, 553] on link "View Transcript" at bounding box center [994, 549] width 140 height 25
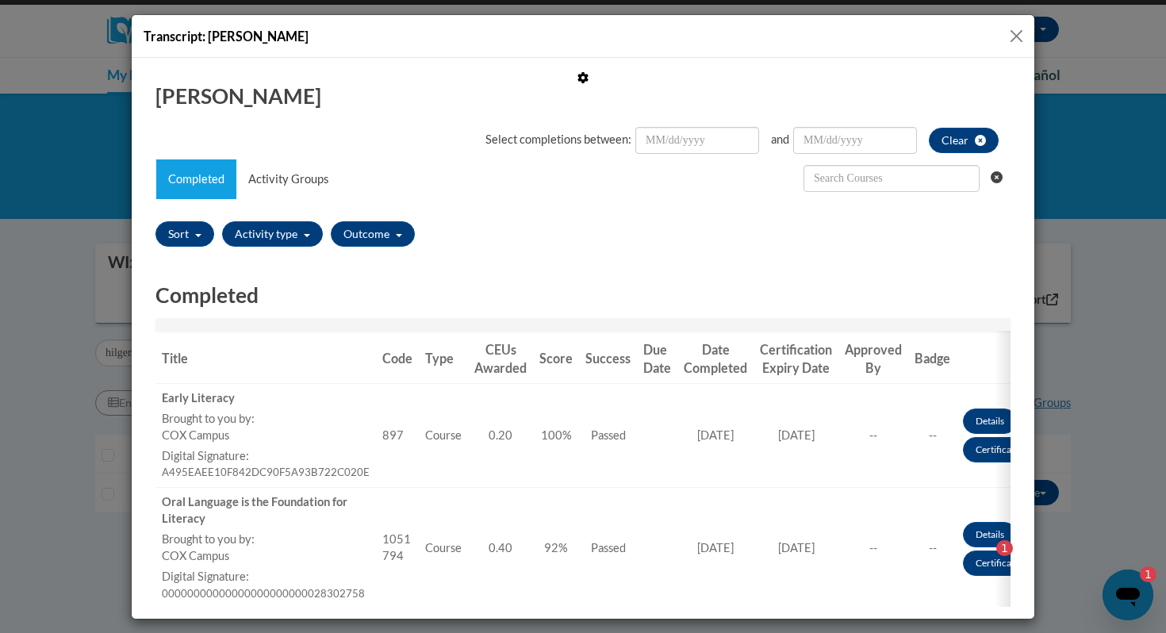
scroll to position [28, 0]
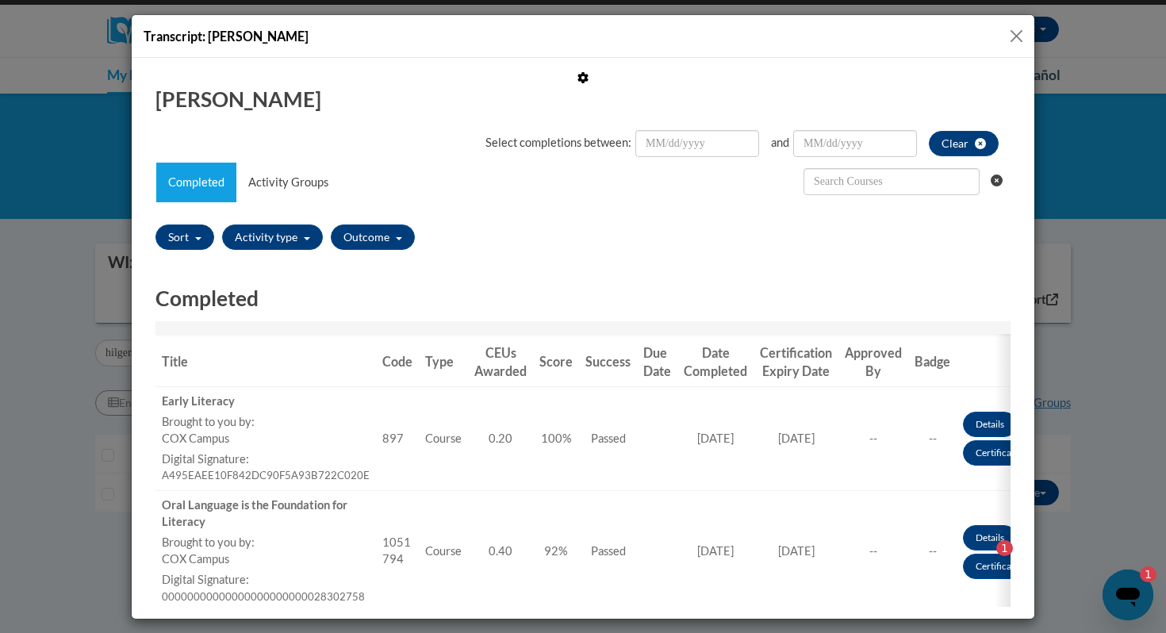
click at [1011, 36] on button "Close" at bounding box center [1016, 36] width 20 height 20
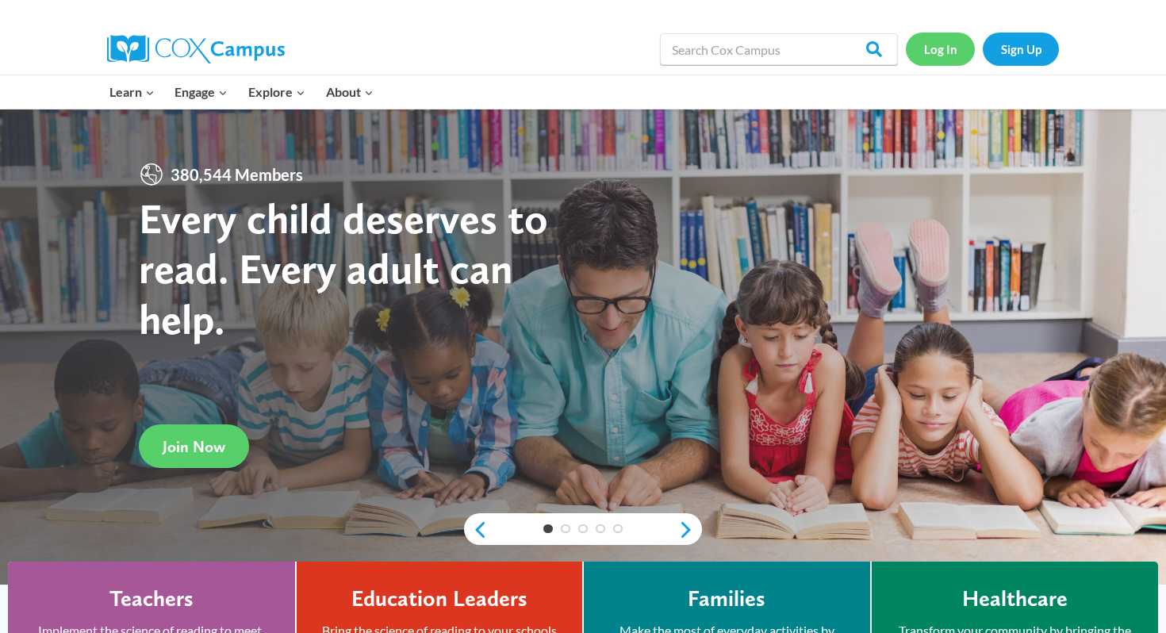
click at [939, 47] on link "Log In" at bounding box center [940, 49] width 69 height 33
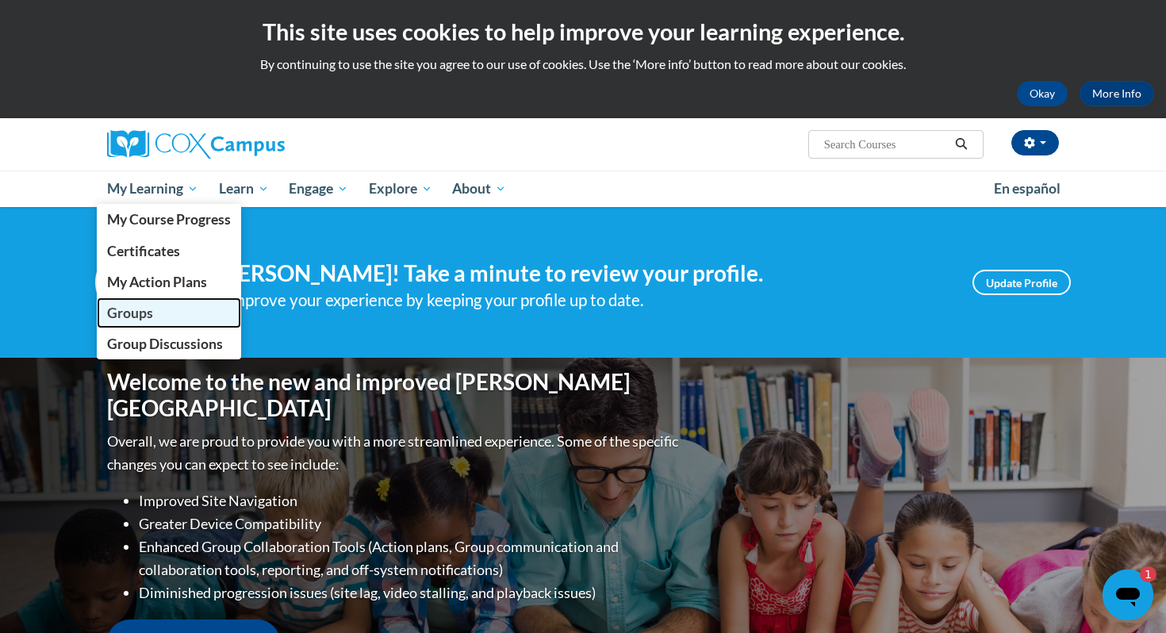
click at [157, 317] on link "Groups" at bounding box center [169, 312] width 144 height 31
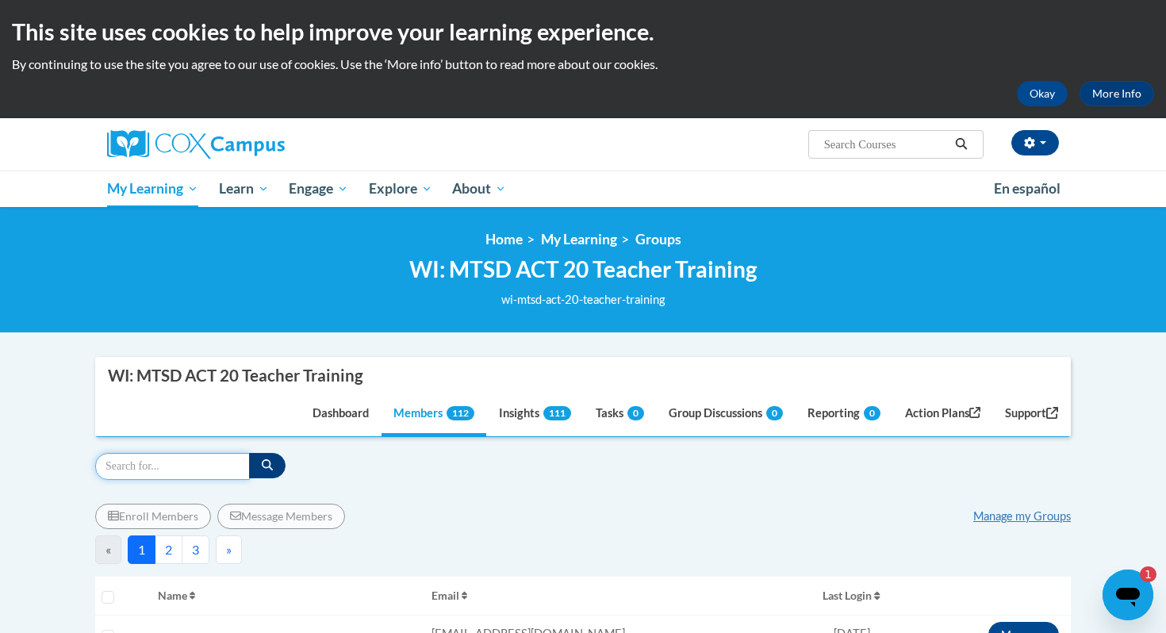
click at [157, 463] on input "Search" at bounding box center [172, 466] width 155 height 27
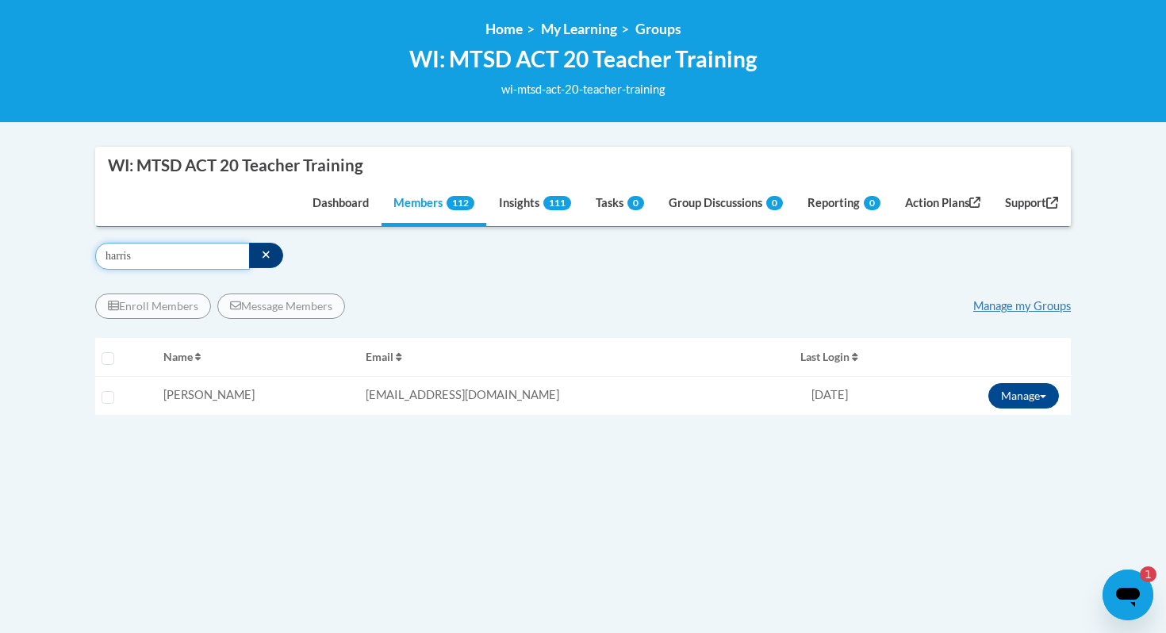
scroll to position [213, 0]
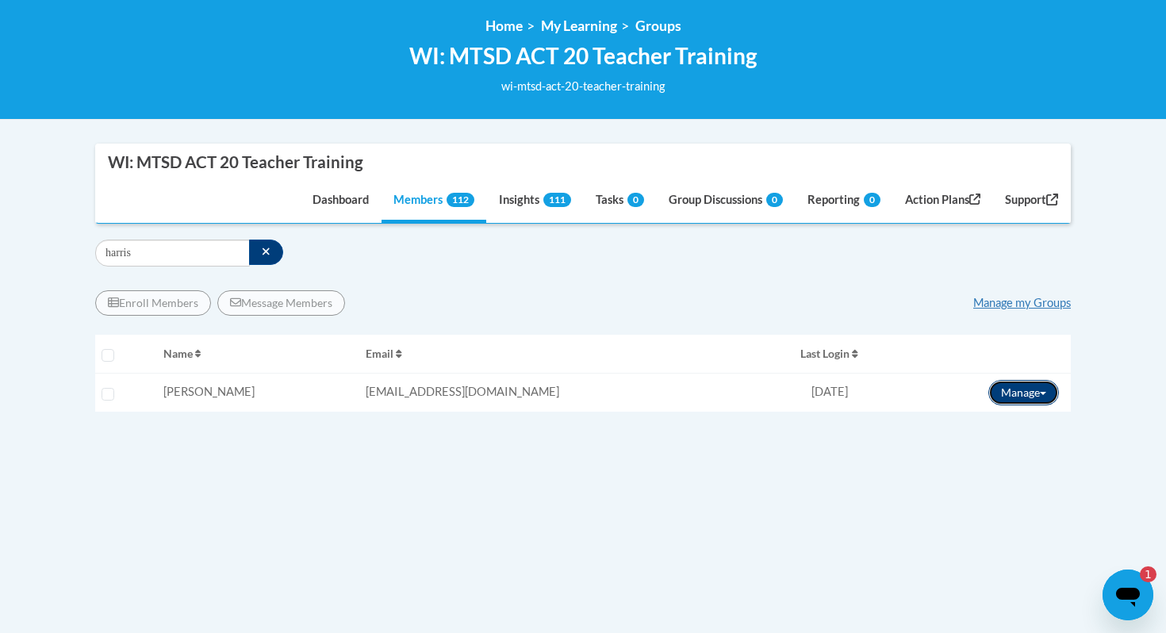
click at [1032, 402] on button "Manage" at bounding box center [1023, 392] width 71 height 25
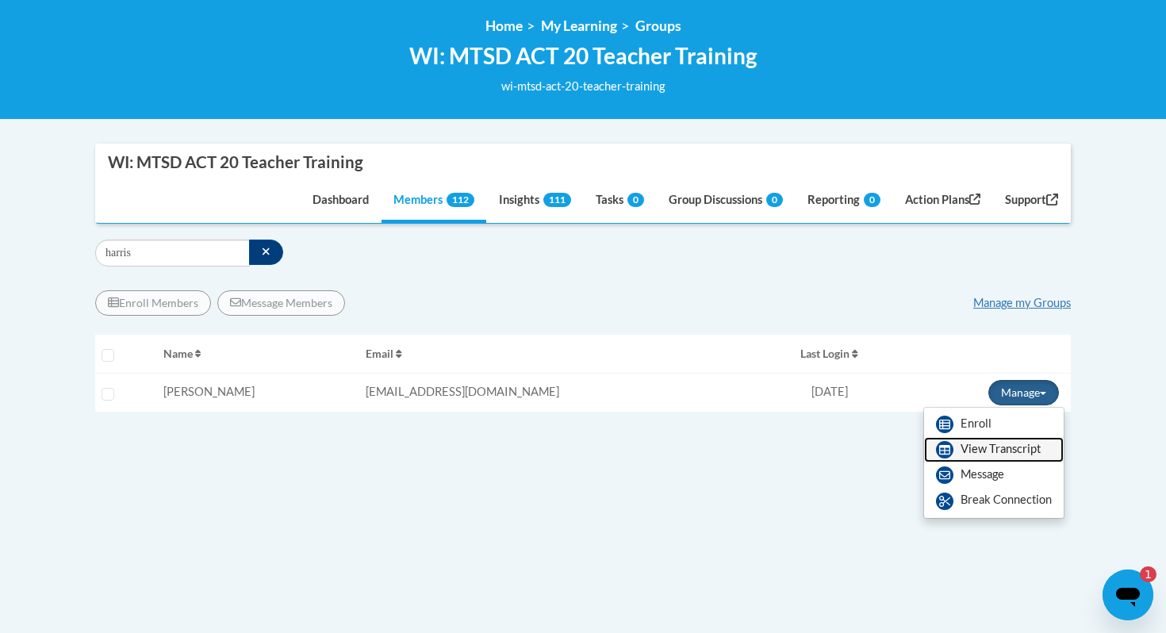
click at [971, 453] on link "View Transcript" at bounding box center [994, 449] width 140 height 25
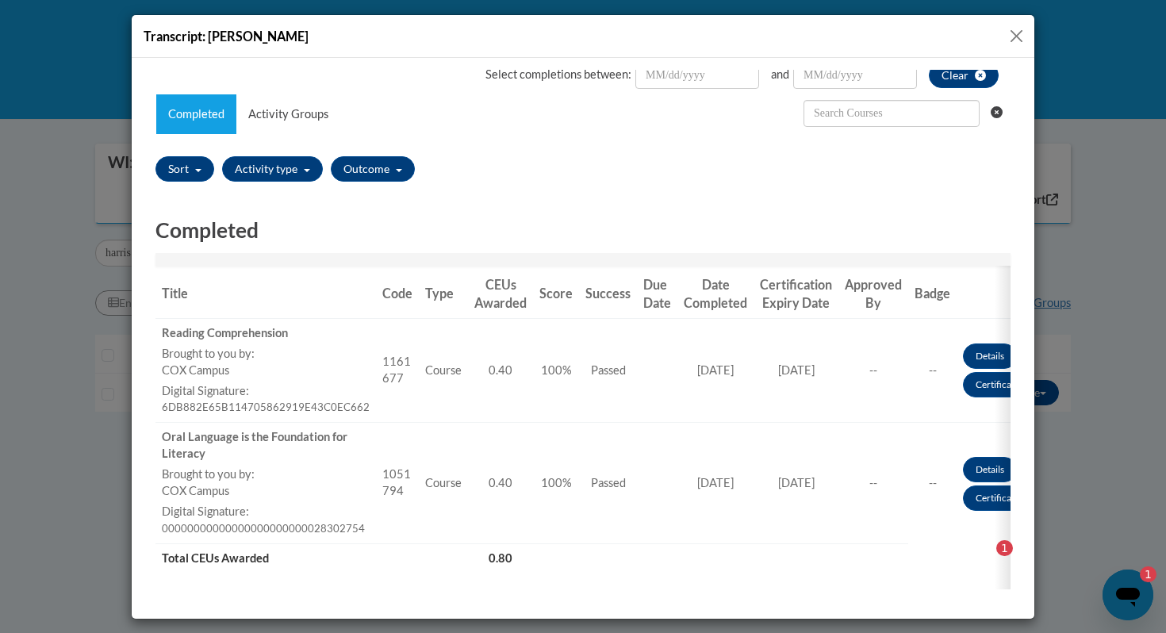
scroll to position [94, 0]
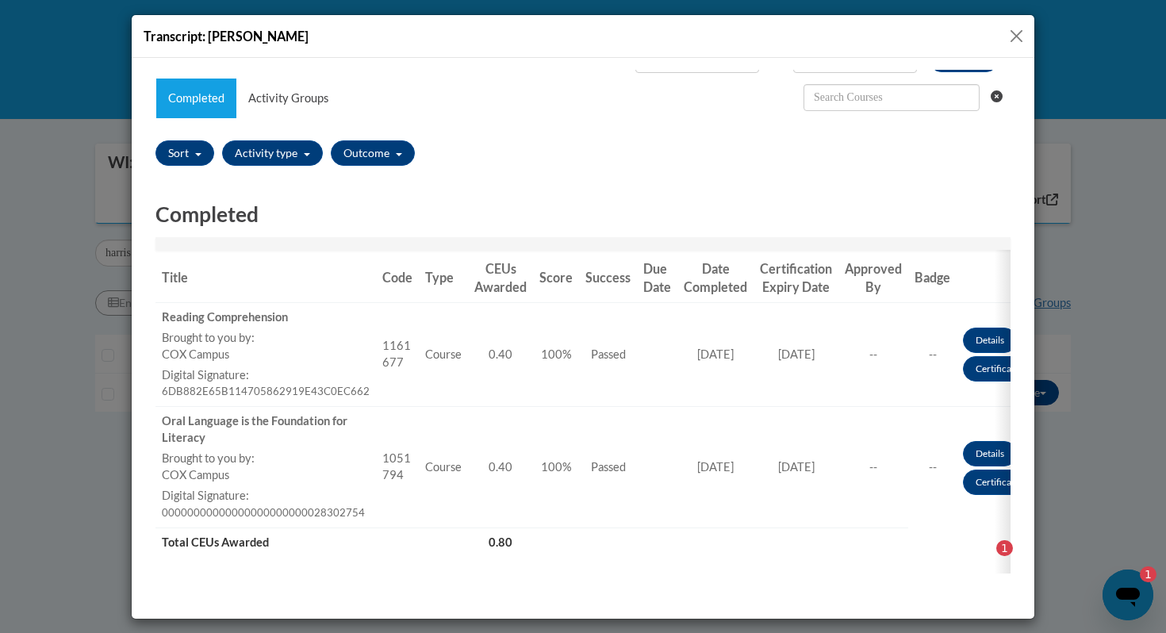
click at [1016, 34] on button "Close" at bounding box center [1016, 36] width 20 height 20
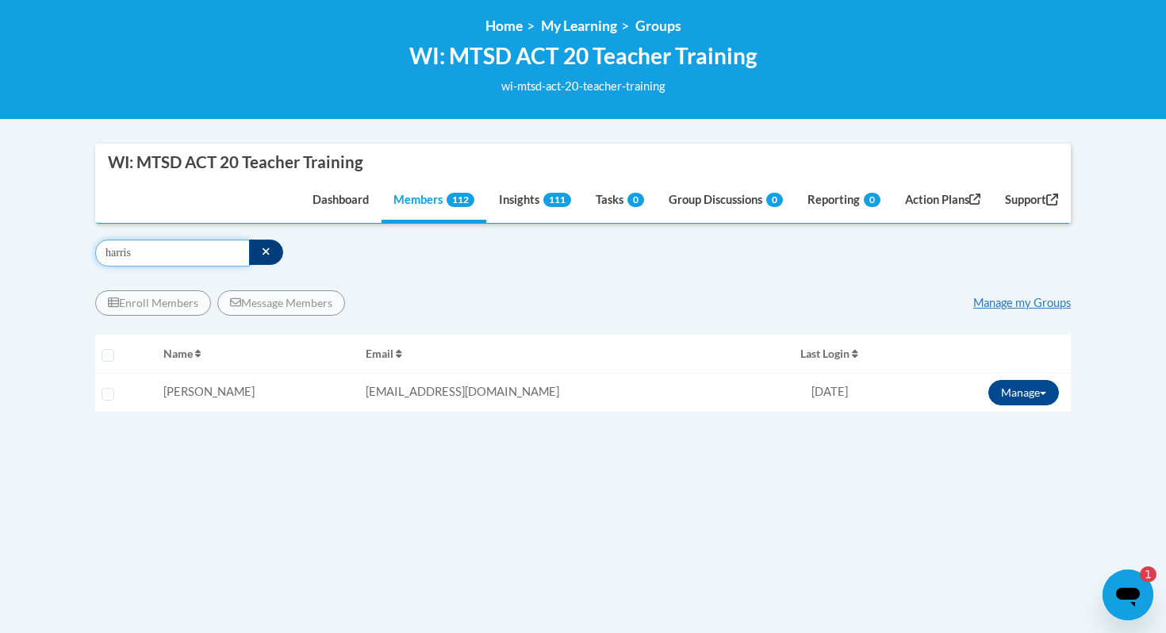
click at [120, 257] on input "harris" at bounding box center [172, 252] width 155 height 27
type input "hammel"
click at [1020, 393] on button "Manage" at bounding box center [1023, 392] width 71 height 25
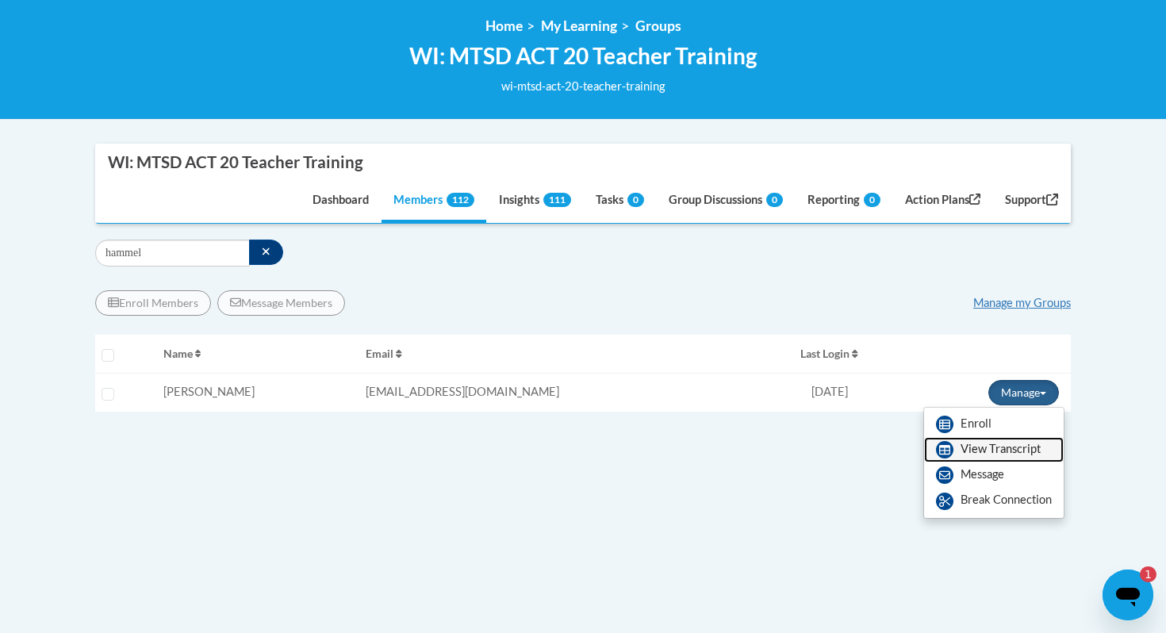
click at [1009, 457] on link "View Transcript" at bounding box center [994, 449] width 140 height 25
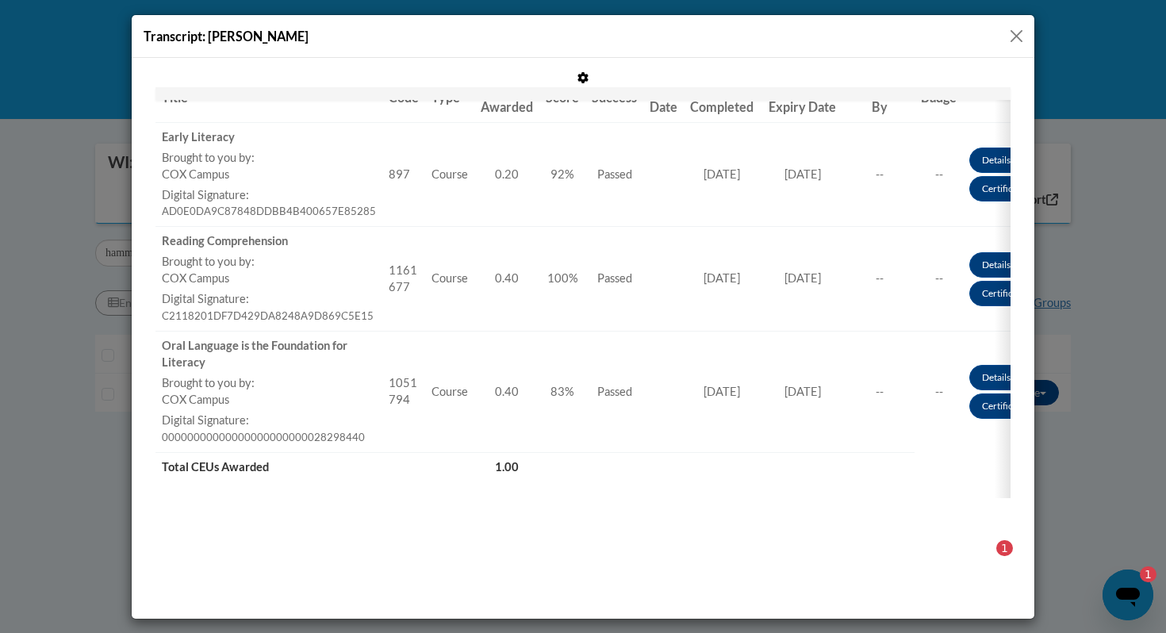
scroll to position [306, 0]
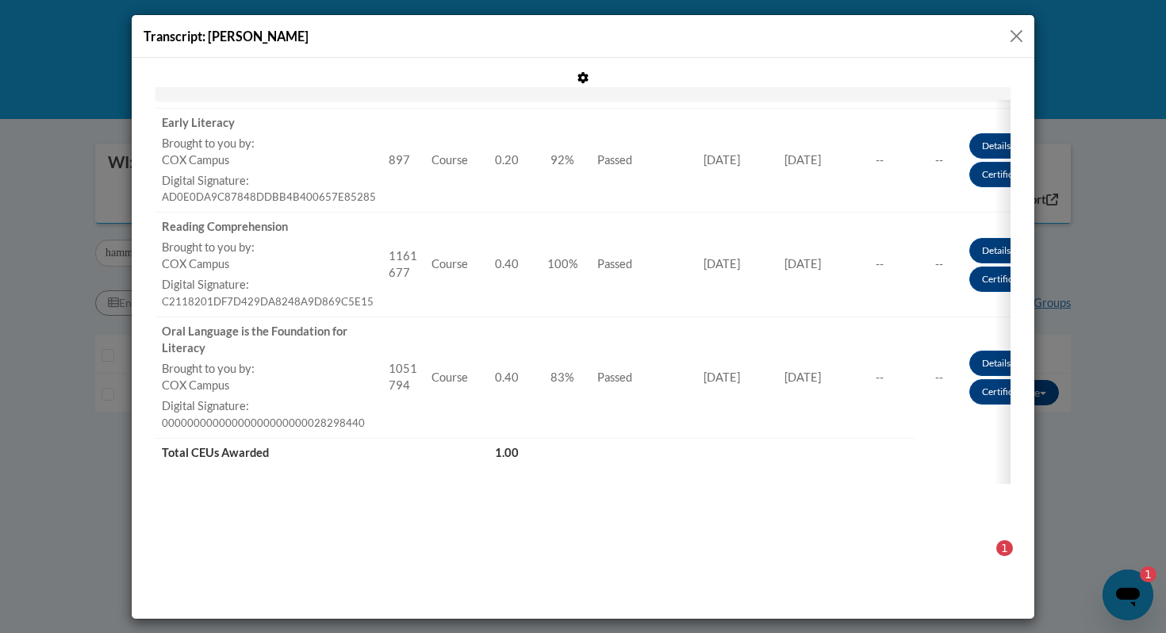
click at [1016, 32] on button "Close" at bounding box center [1016, 36] width 20 height 20
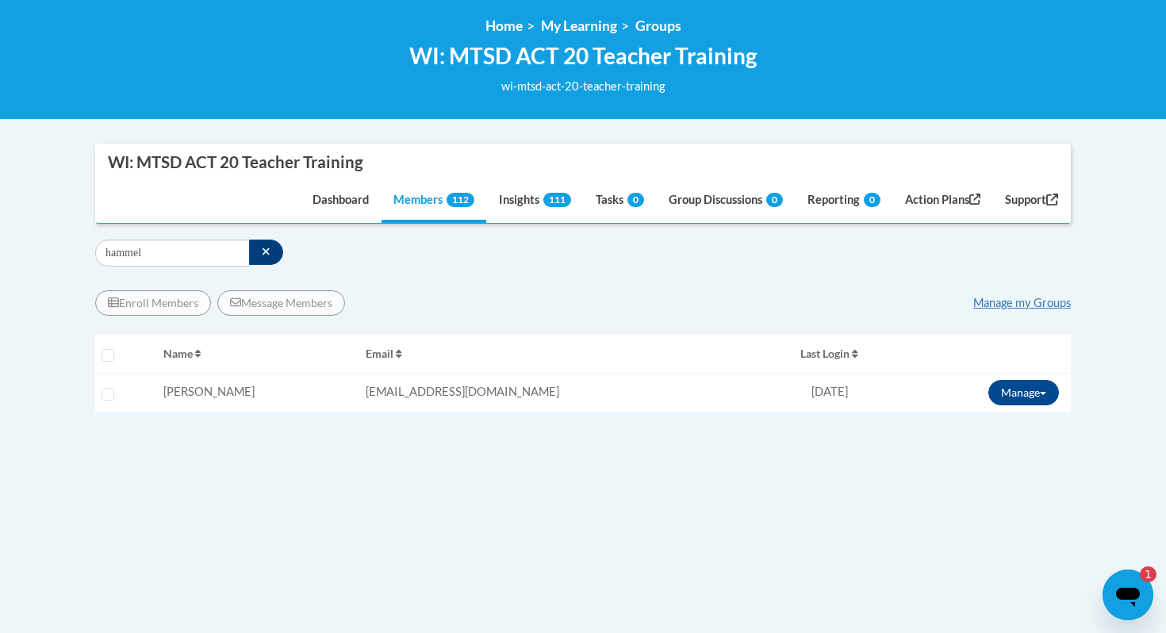
scroll to position [0, 0]
